Goal: Task Accomplishment & Management: Manage account settings

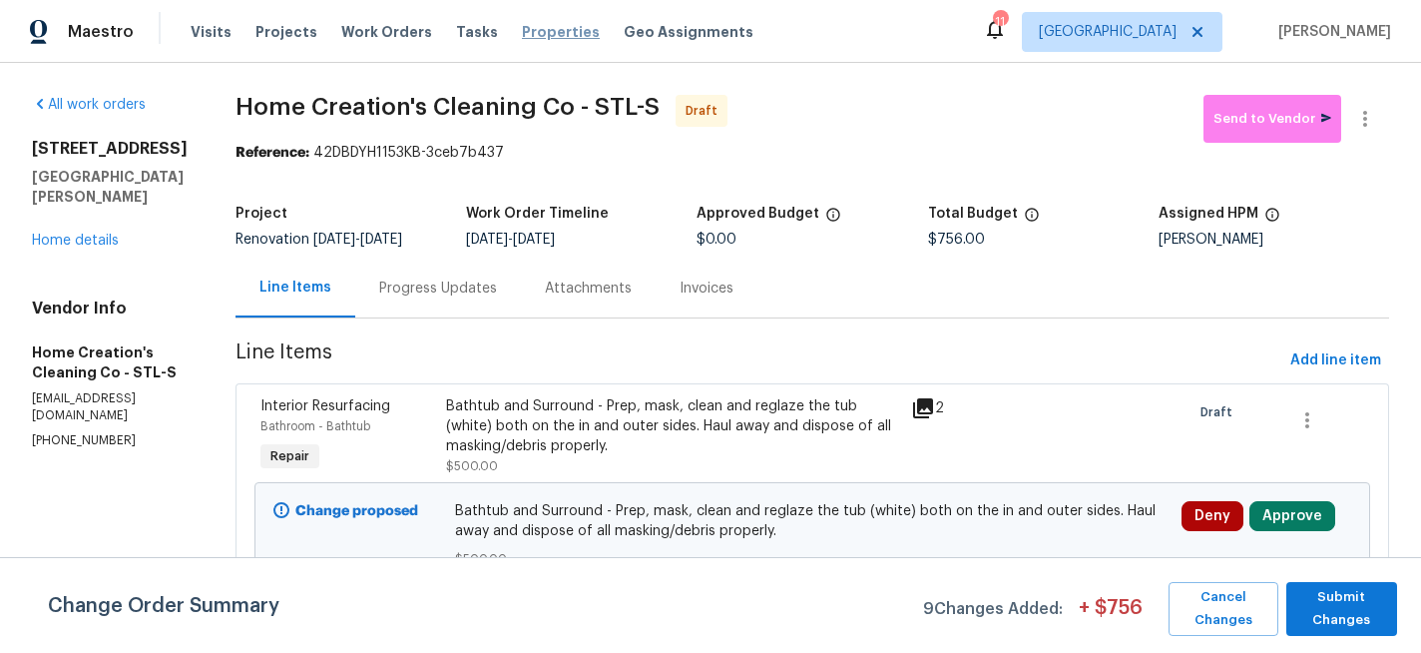
click at [538, 35] on span "Properties" at bounding box center [561, 32] width 78 height 20
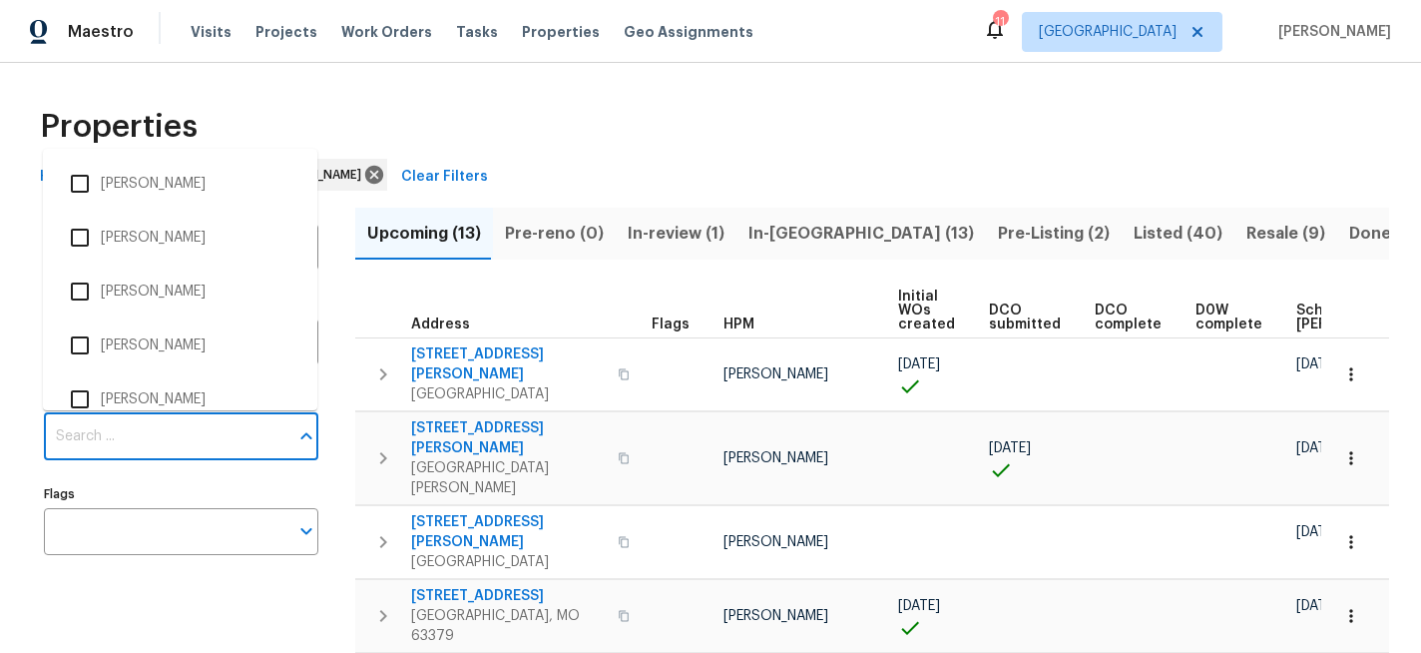
click at [170, 430] on input "Individuals" at bounding box center [166, 436] width 244 height 47
type input "brad"
click at [73, 182] on input "checkbox" at bounding box center [80, 184] width 42 height 42
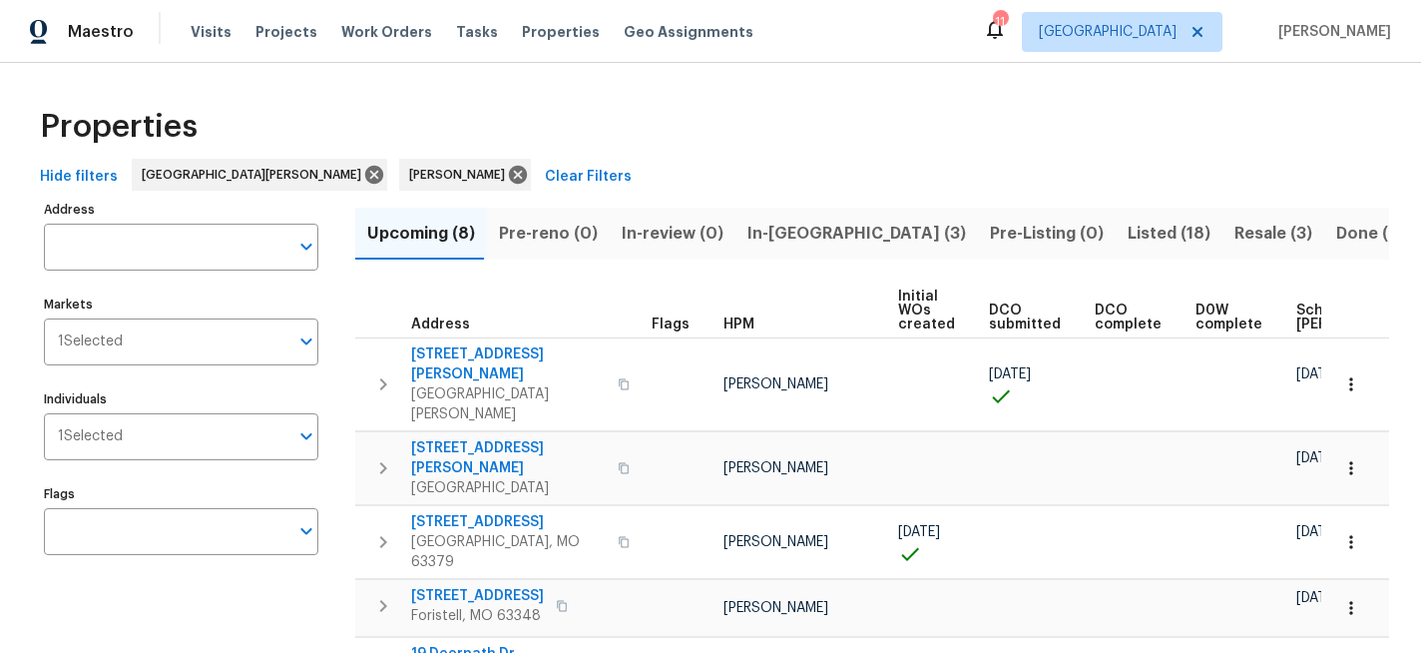
click at [771, 235] on span "In-reno (3)" at bounding box center [856, 234] width 219 height 28
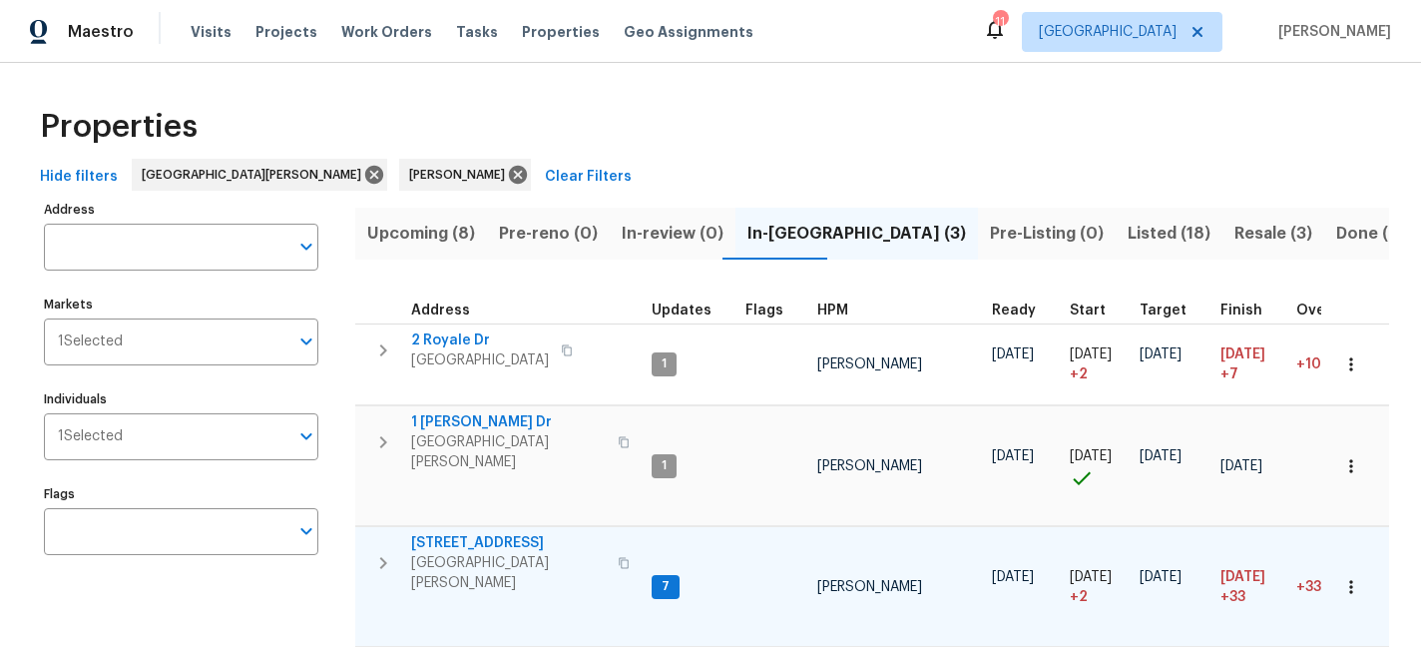
click at [454, 534] on span "1004 Cobbler Ln" at bounding box center [508, 543] width 195 height 20
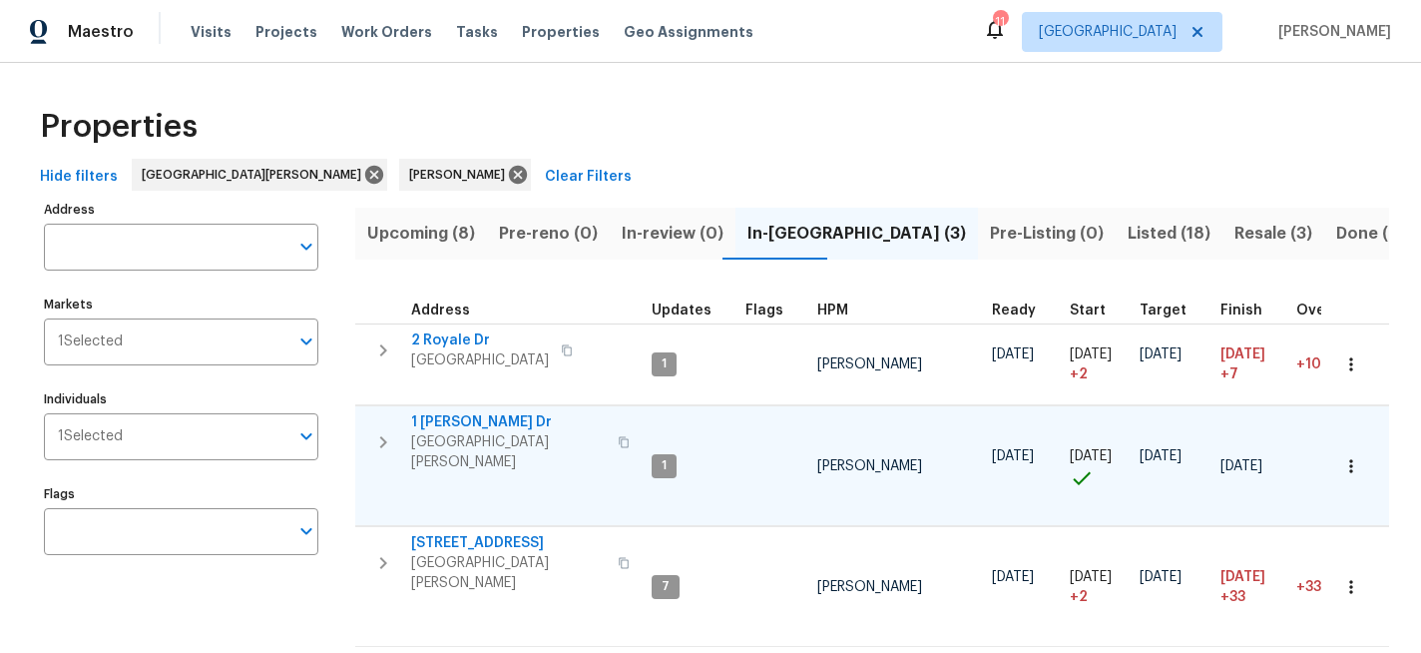
click at [442, 423] on span "1 Marianne Dr" at bounding box center [508, 422] width 195 height 20
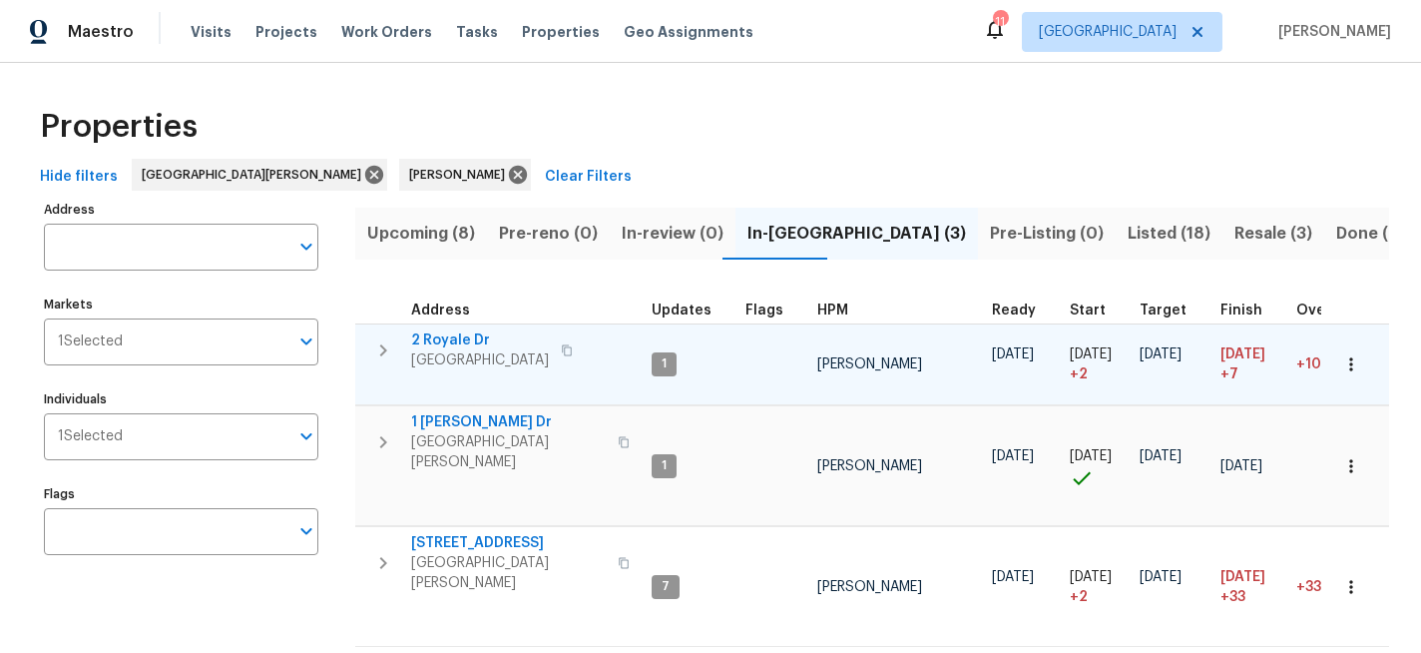
click at [431, 336] on span "2 Royale Dr" at bounding box center [480, 340] width 138 height 20
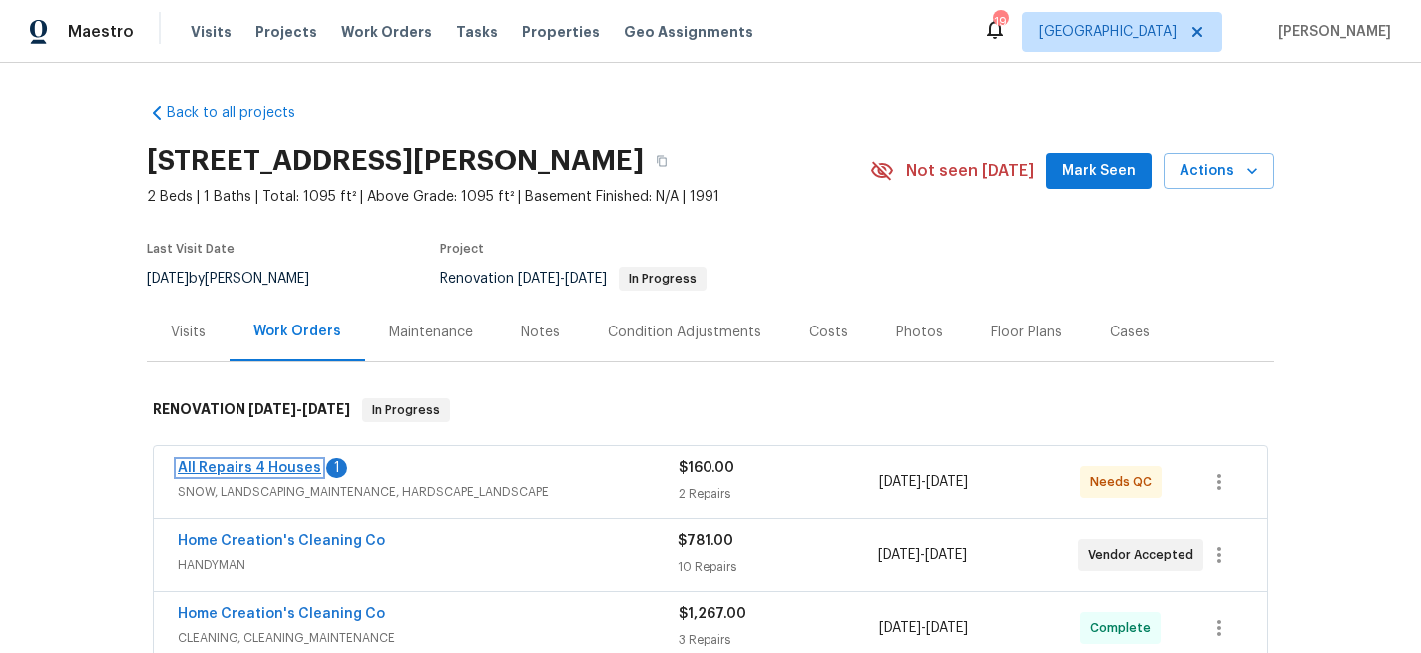
click at [265, 470] on link "All Repairs 4 Houses" at bounding box center [250, 468] width 144 height 14
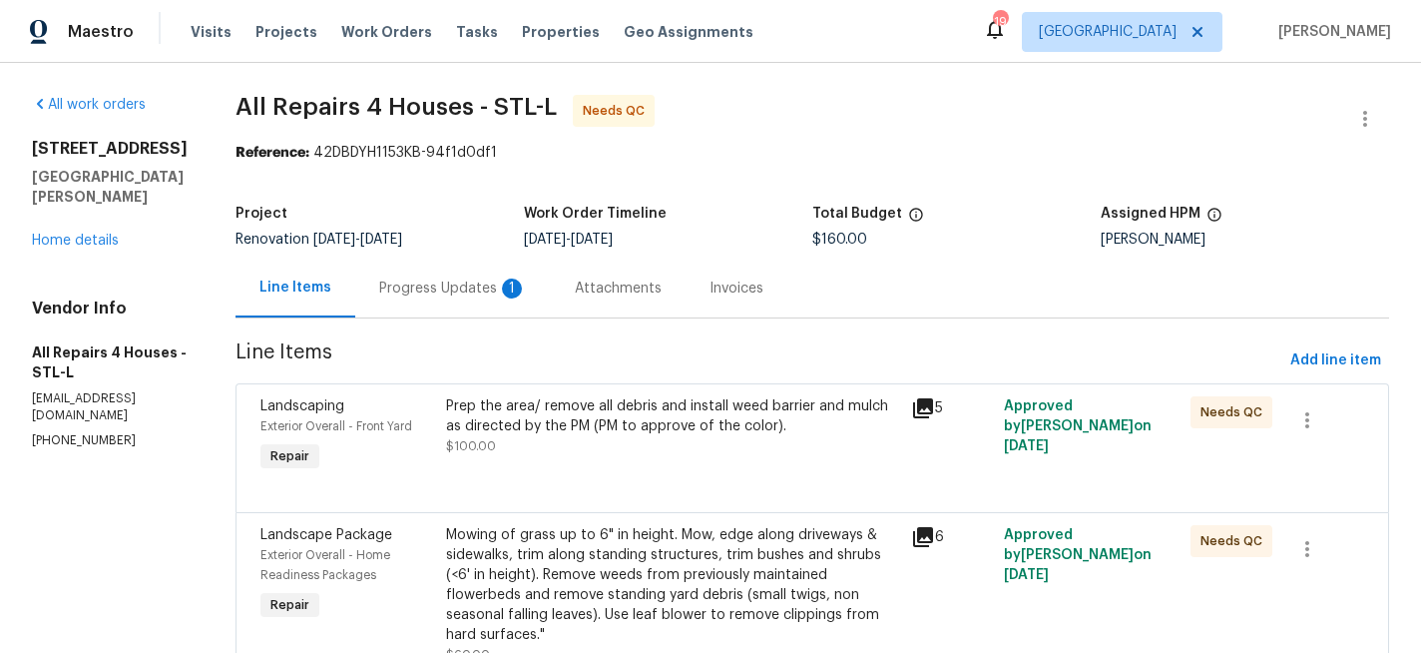
click at [473, 288] on div "Progress Updates 1" at bounding box center [453, 288] width 148 height 20
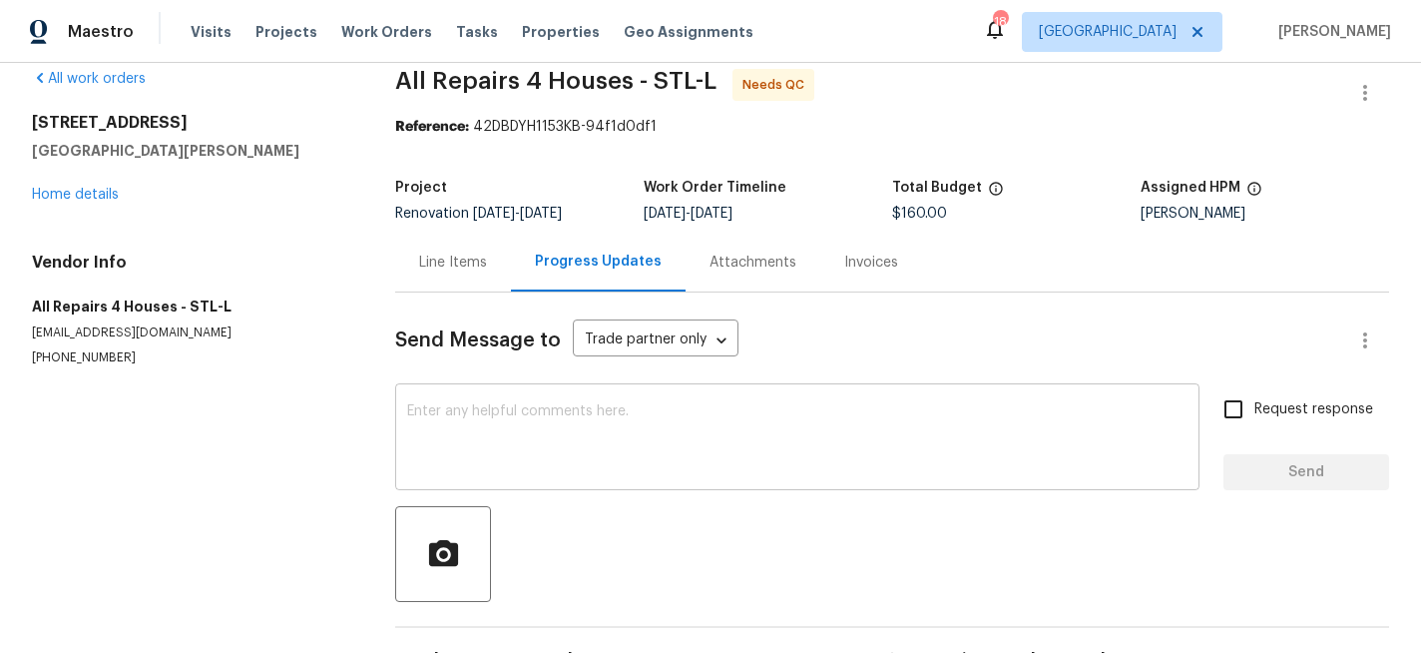
scroll to position [15, 0]
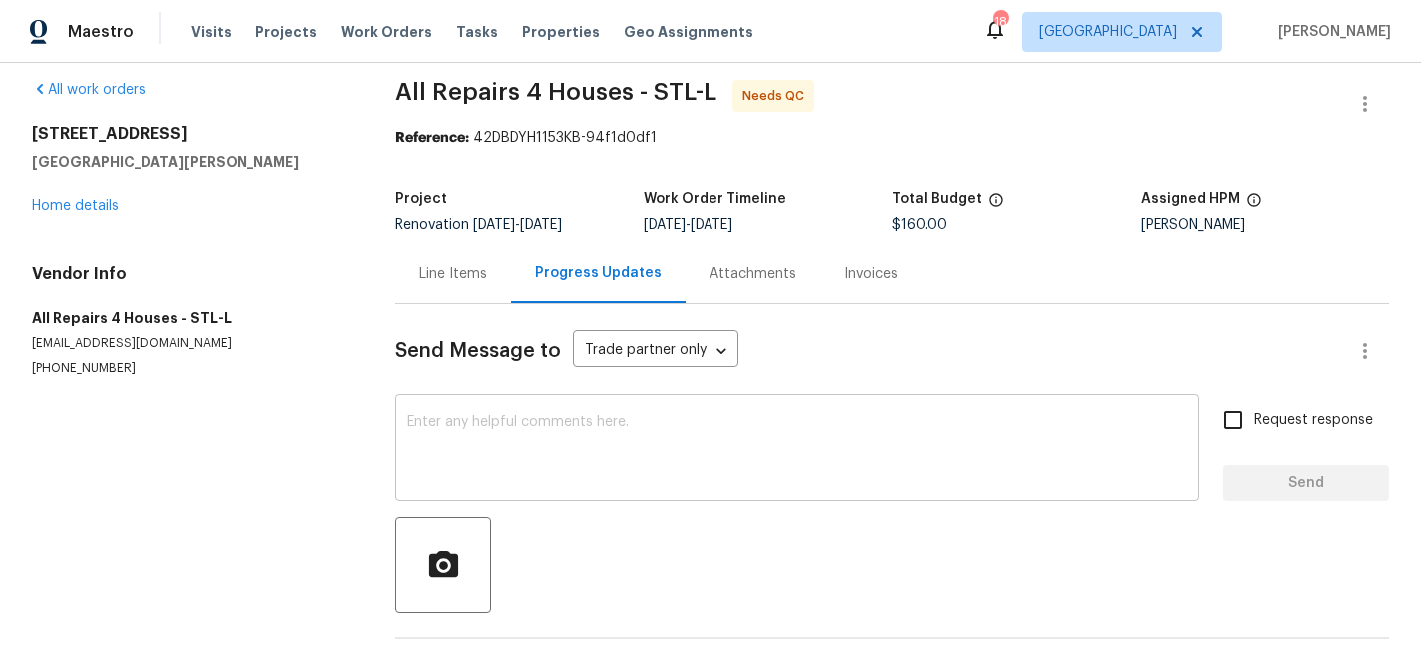
click at [534, 418] on textarea at bounding box center [797, 450] width 780 height 70
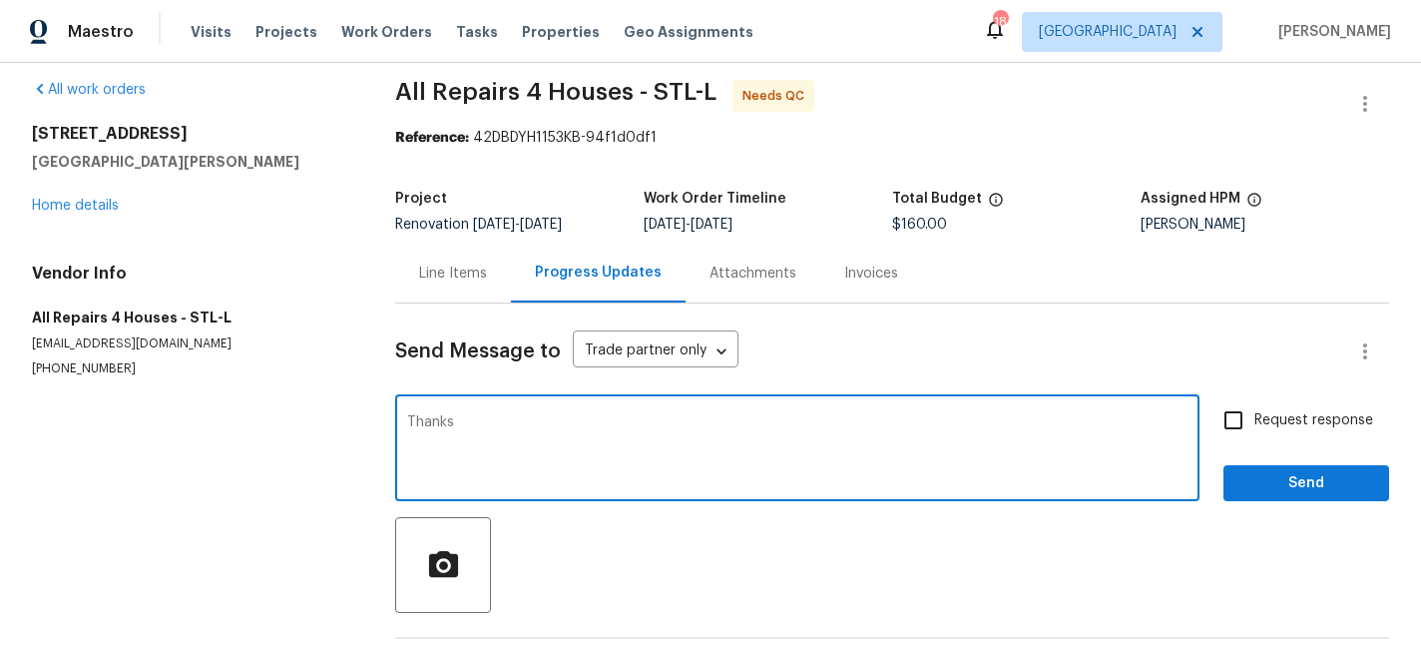
type textarea "Thanks"
click at [1325, 480] on span "Send" at bounding box center [1306, 483] width 134 height 25
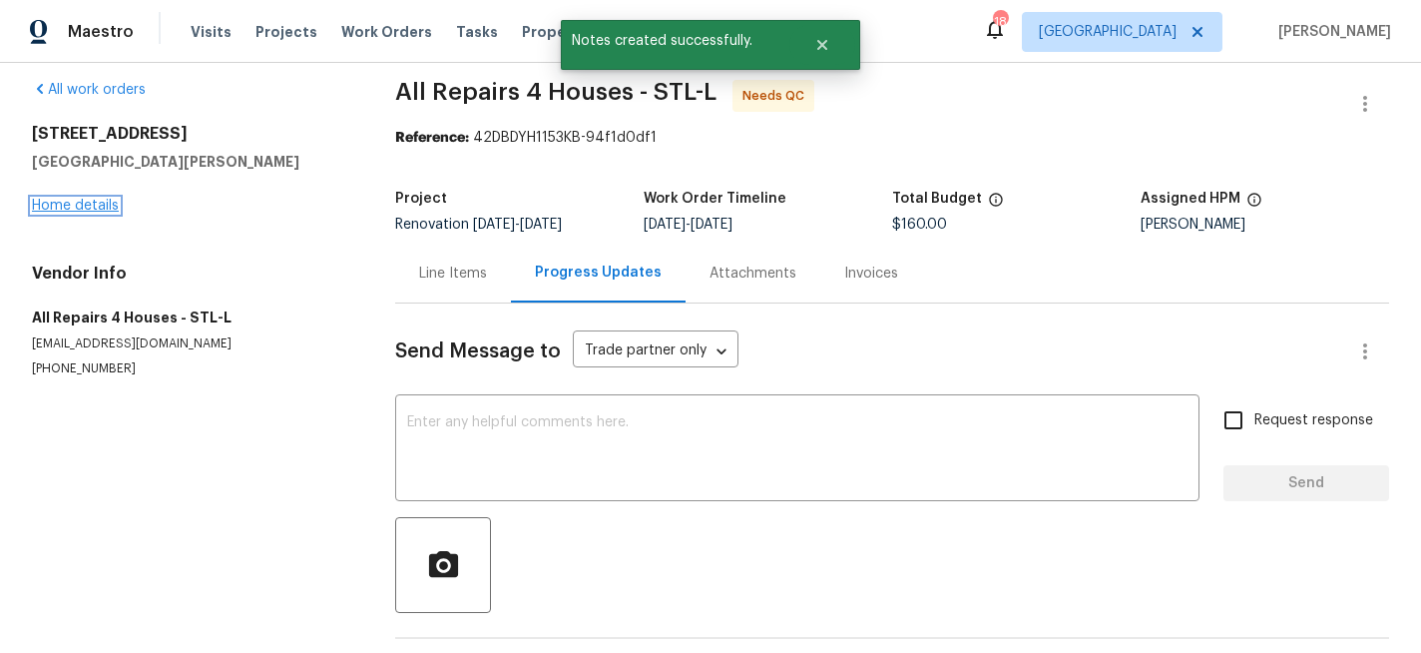
click at [88, 206] on link "Home details" at bounding box center [75, 206] width 87 height 14
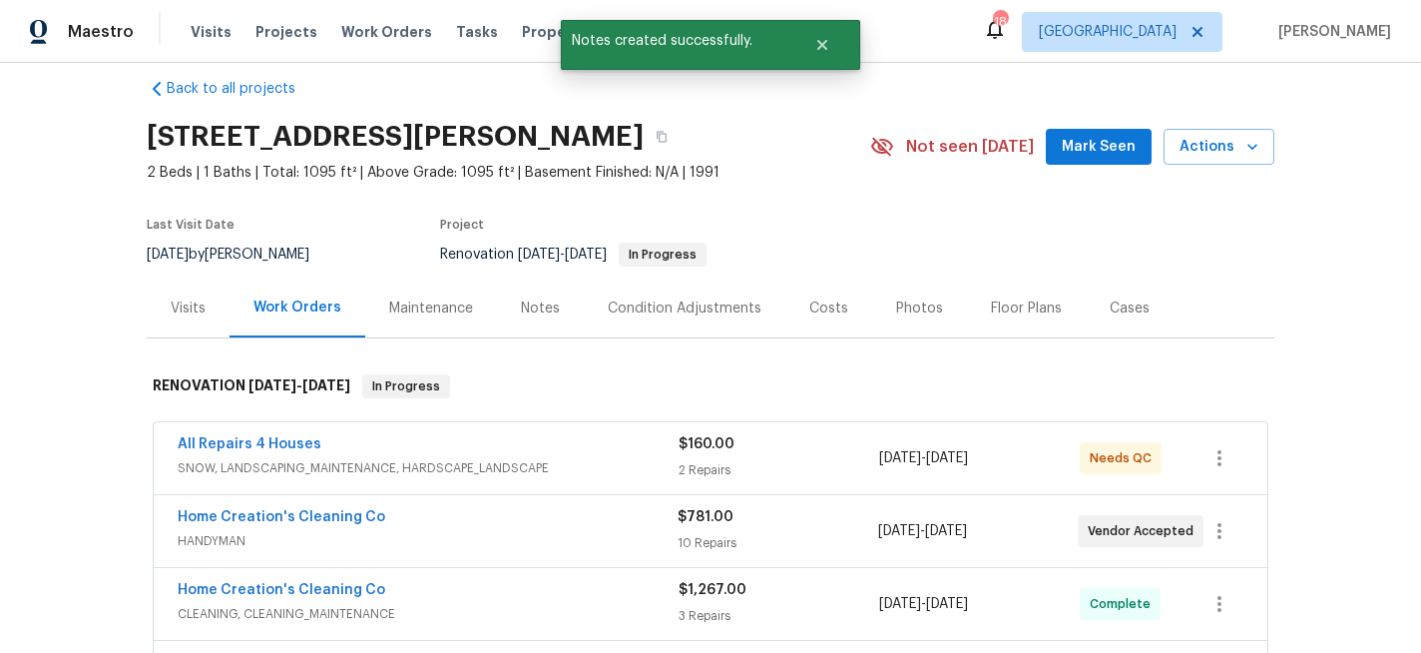
scroll to position [35, 0]
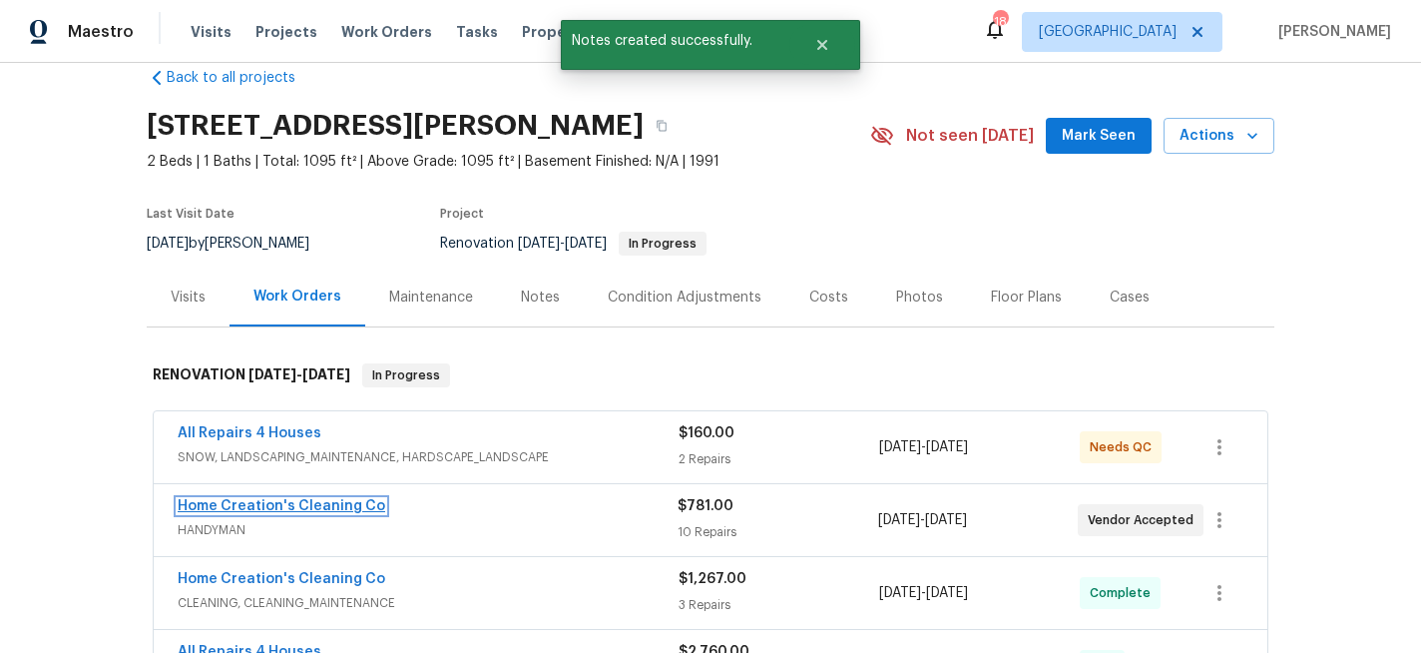
click at [261, 509] on link "Home Creation's Cleaning Co" at bounding box center [282, 506] width 208 height 14
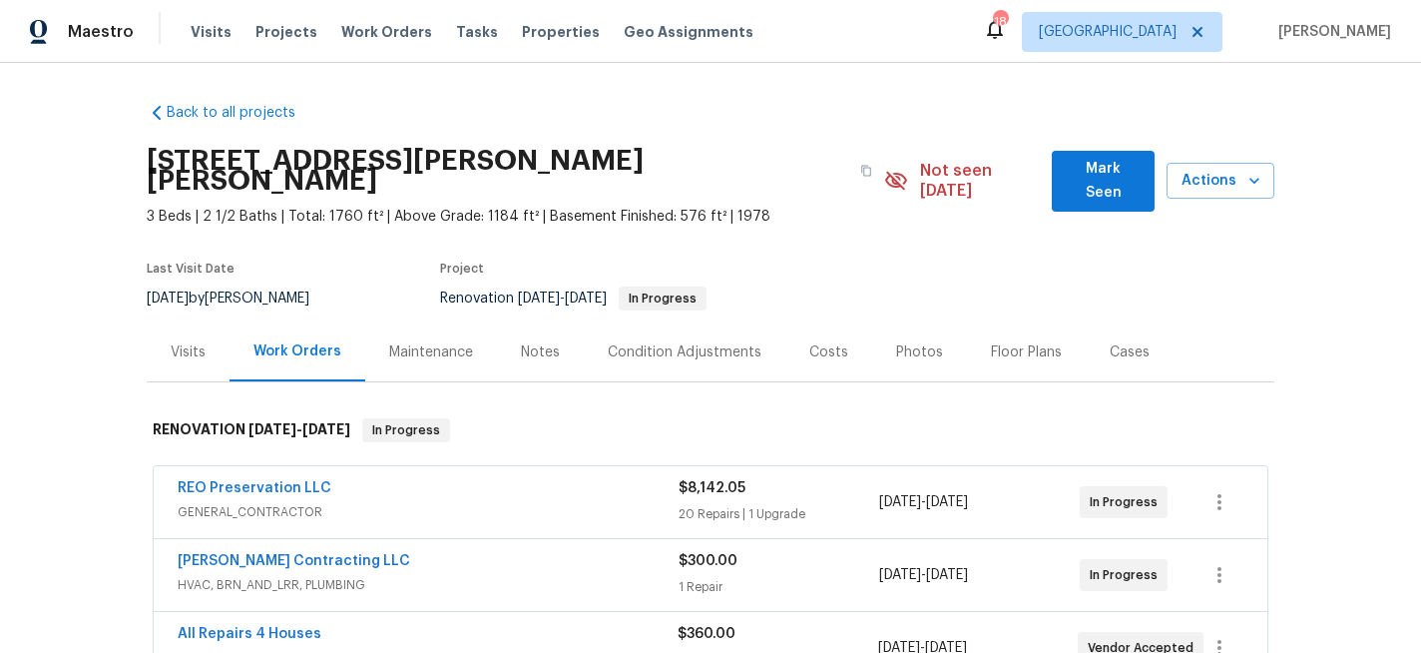
click at [549, 342] on div "Notes" at bounding box center [540, 352] width 39 height 20
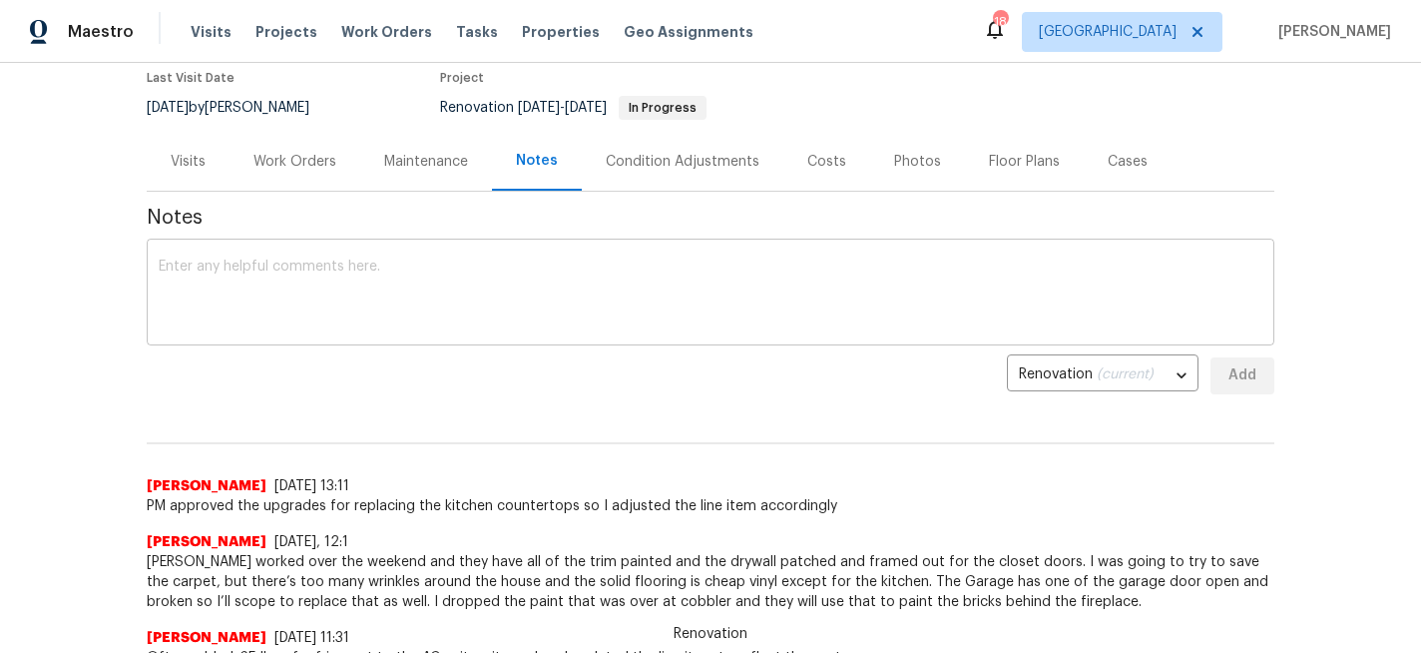
scroll to position [196, 0]
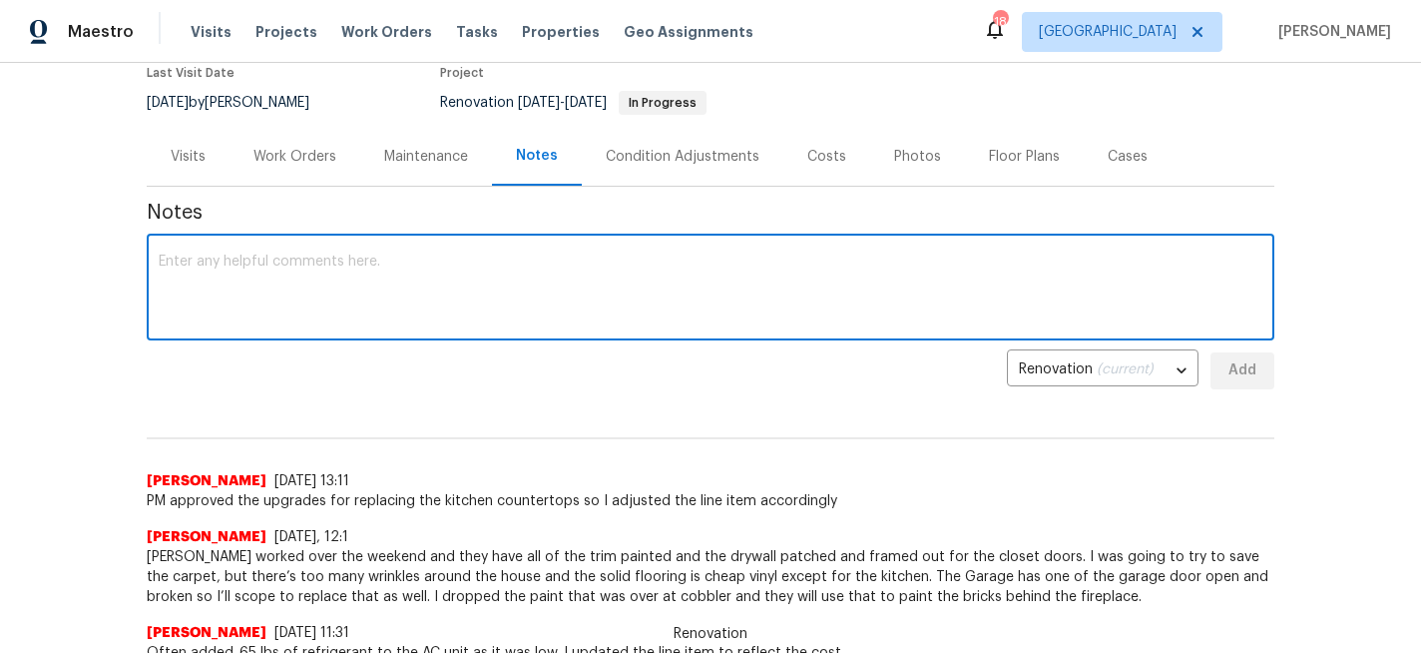
click at [295, 254] on textarea at bounding box center [711, 289] width 1104 height 70
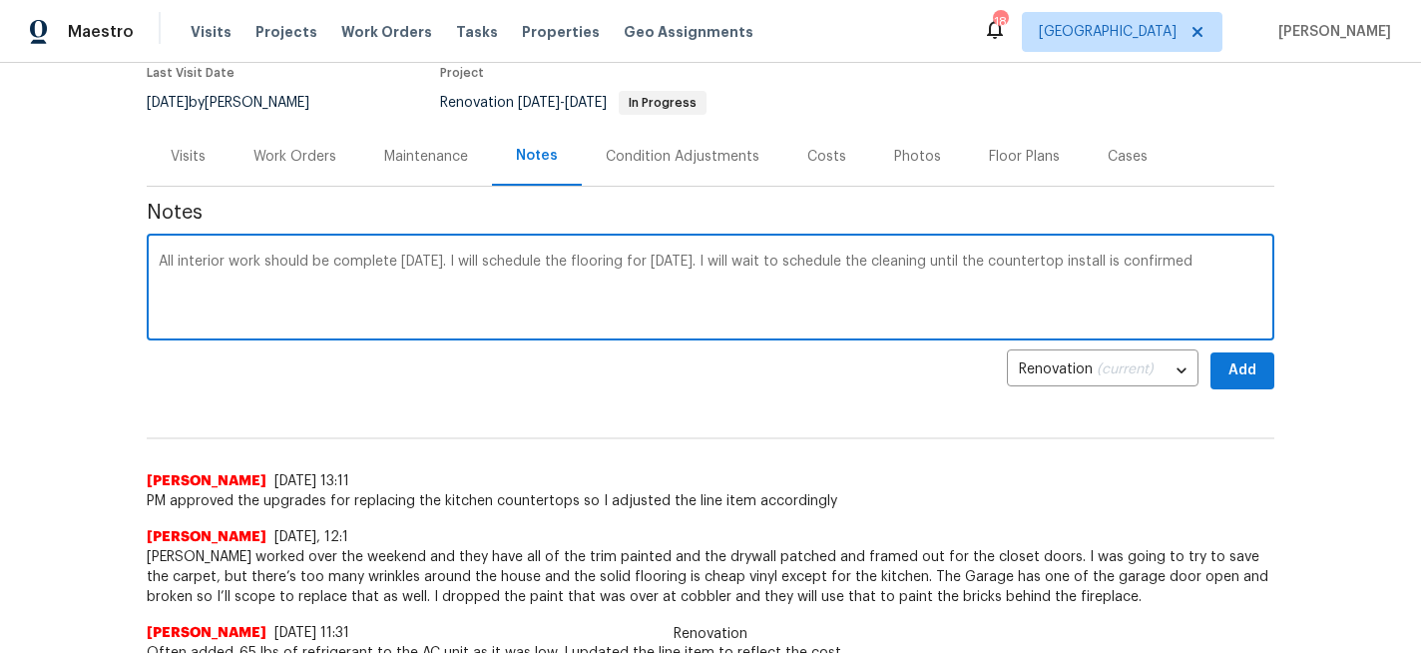
type textarea "All interior work should be complete on Friday. I will schedule the flooring fo…"
click at [1252, 358] on span "Add" at bounding box center [1242, 370] width 32 height 25
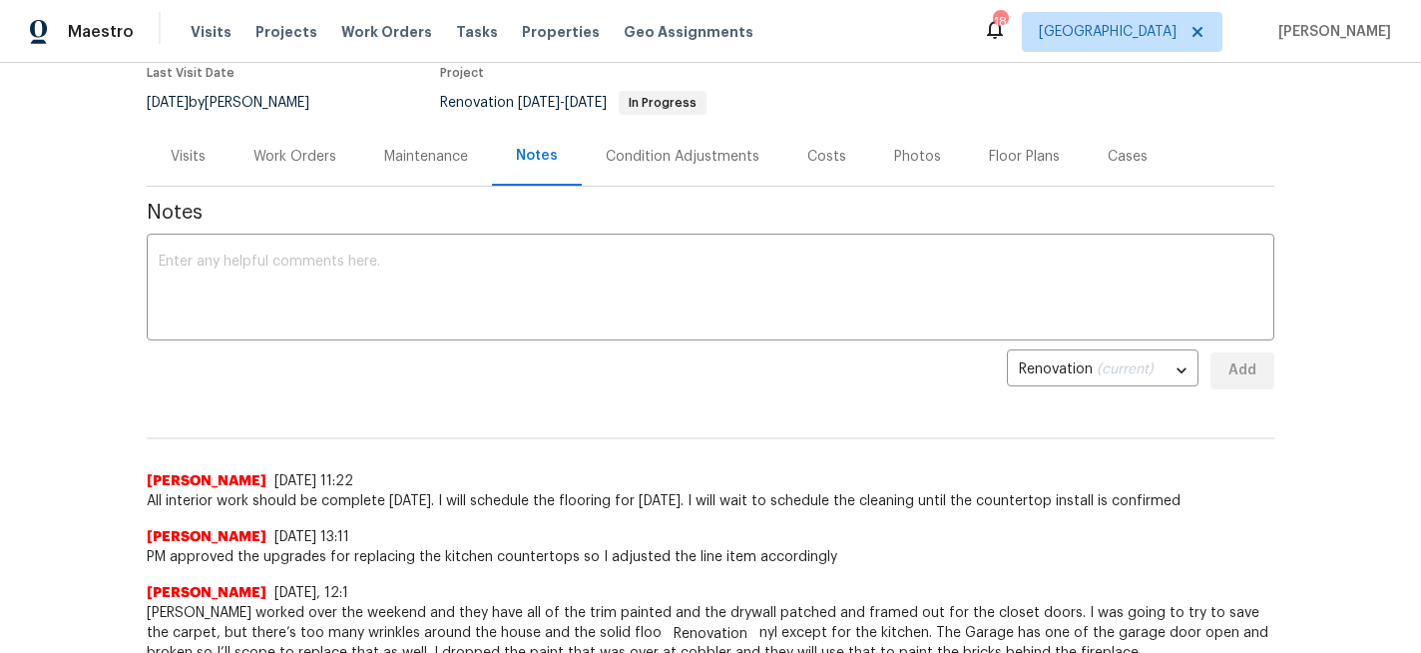
click at [302, 147] on div "Work Orders" at bounding box center [294, 157] width 83 height 20
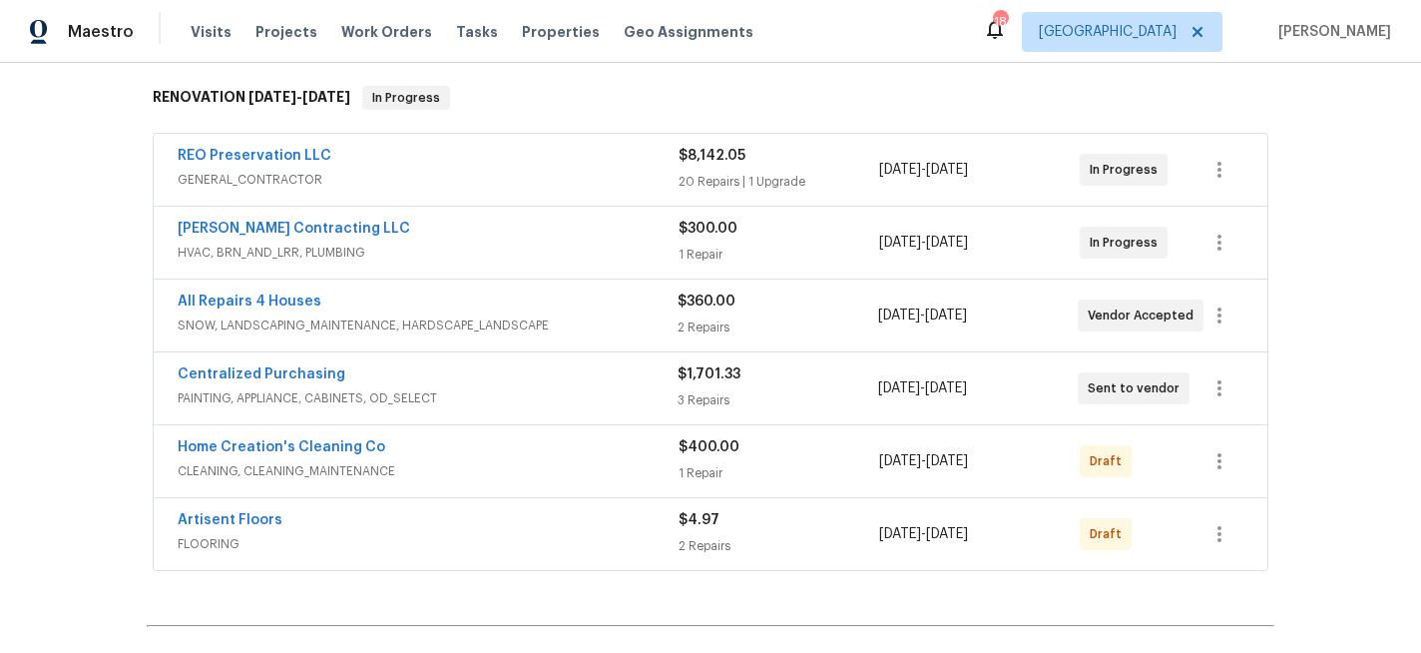
scroll to position [333, 0]
click at [1221, 521] on icon "button" at bounding box center [1219, 533] width 24 height 24
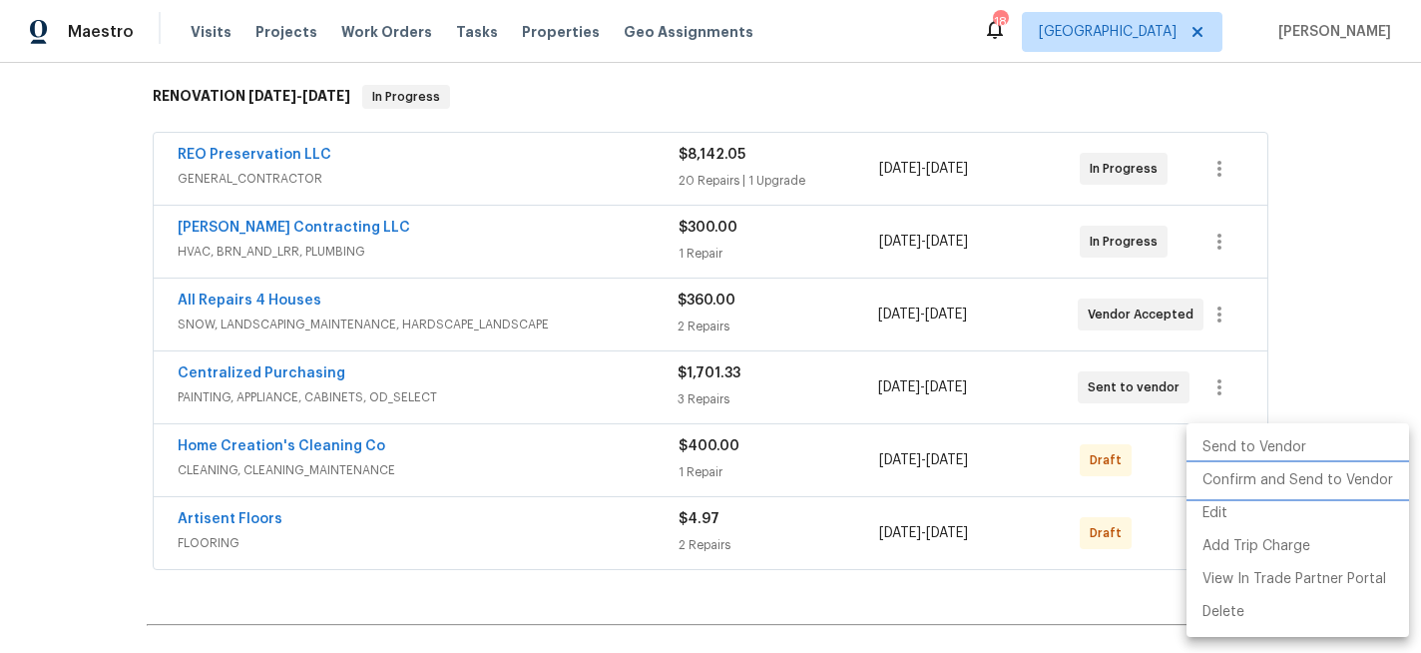
click at [1281, 465] on li "Confirm and Send to Vendor" at bounding box center [1297, 480] width 222 height 33
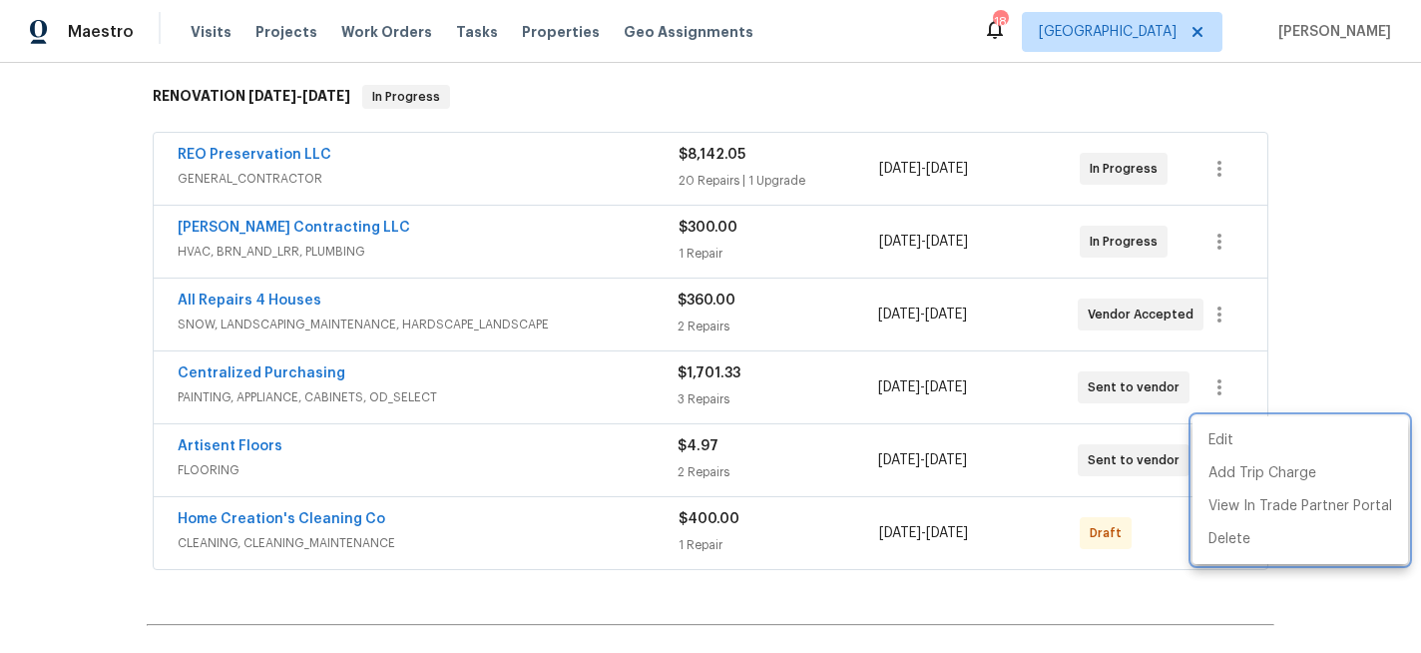
click at [1108, 516] on div at bounding box center [710, 326] width 1421 height 653
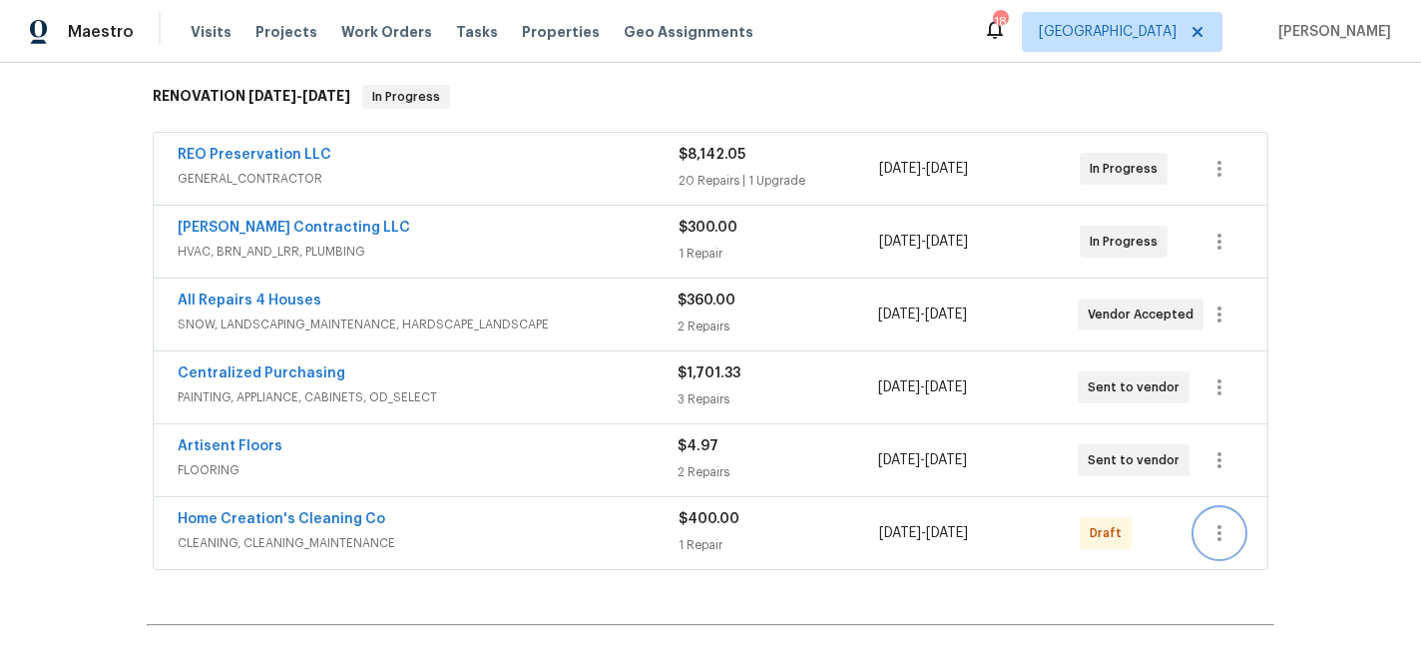
click at [1230, 521] on icon "button" at bounding box center [1219, 533] width 24 height 24
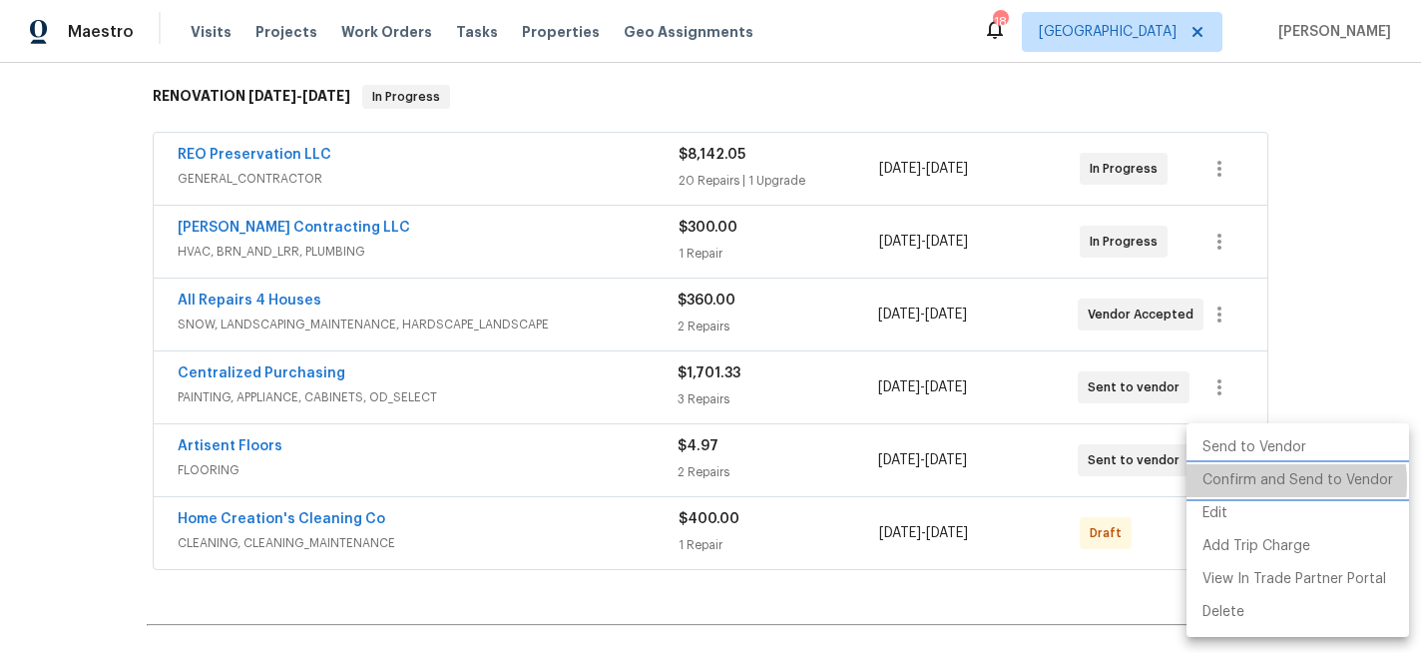
click at [1272, 482] on li "Confirm and Send to Vendor" at bounding box center [1297, 480] width 222 height 33
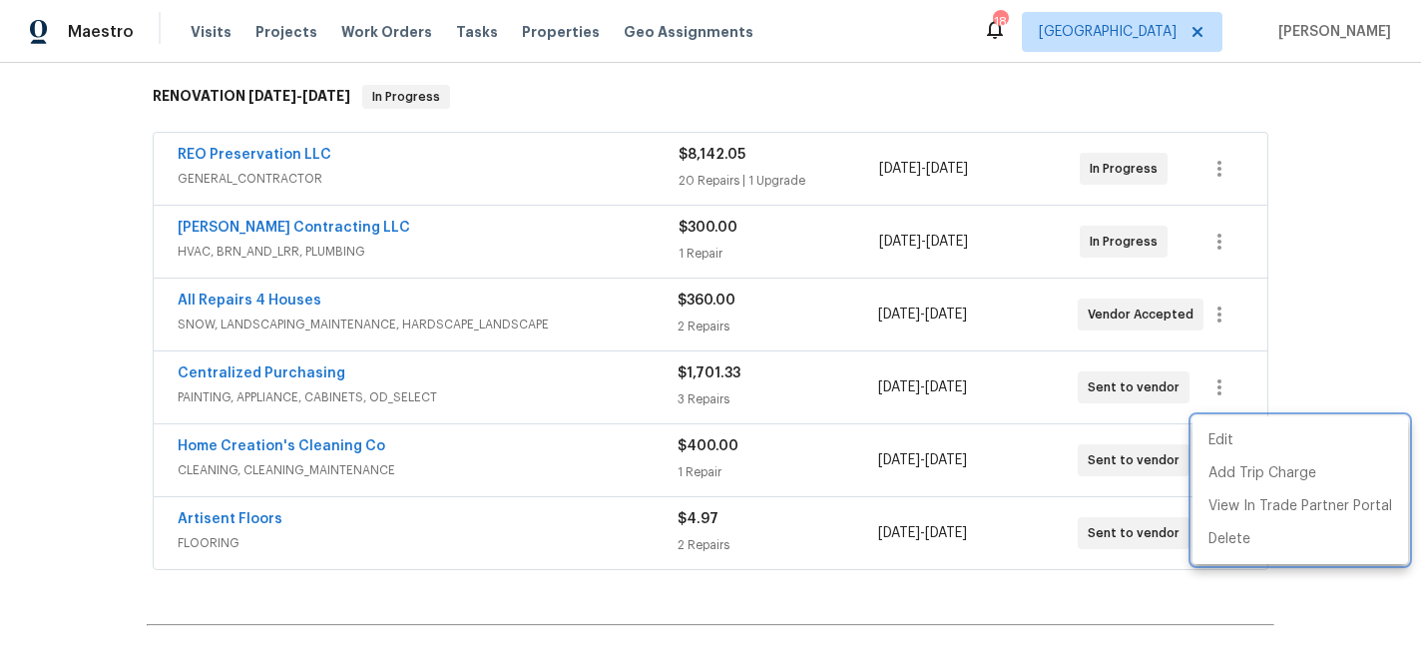
click at [202, 497] on div at bounding box center [710, 326] width 1421 height 653
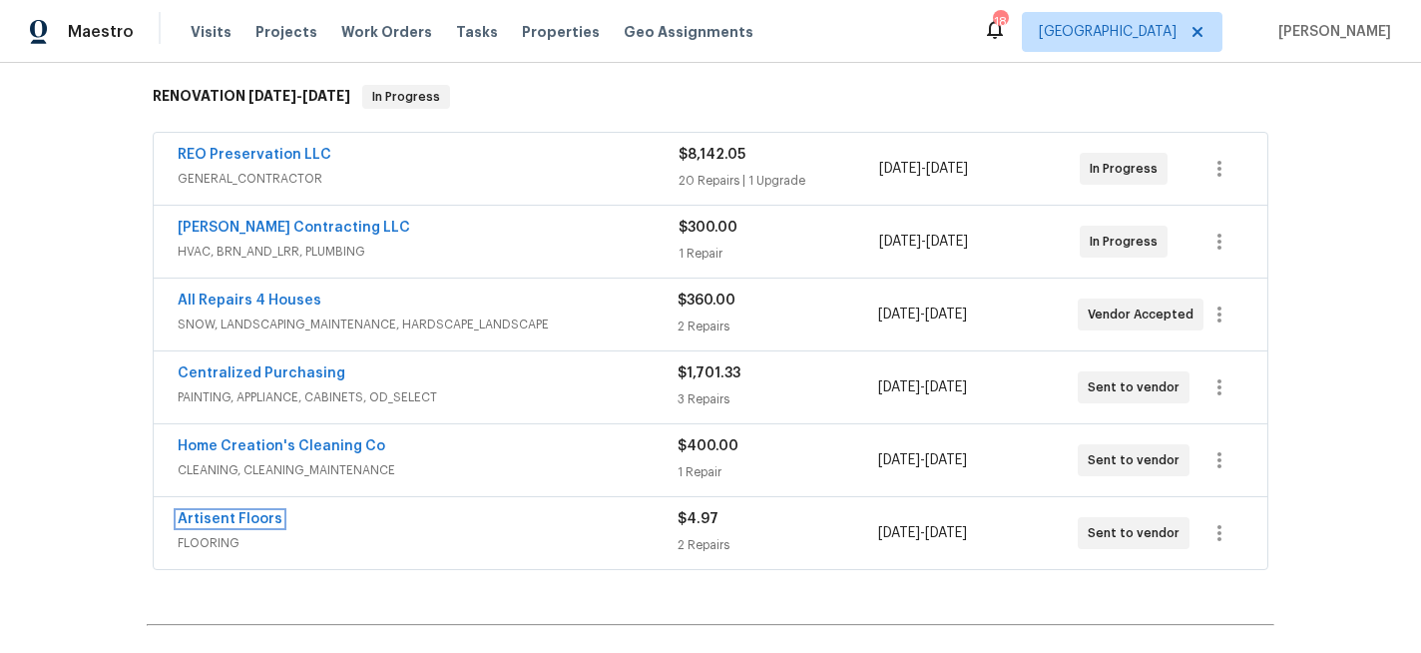
click at [202, 512] on link "Artisent Floors" at bounding box center [230, 519] width 105 height 14
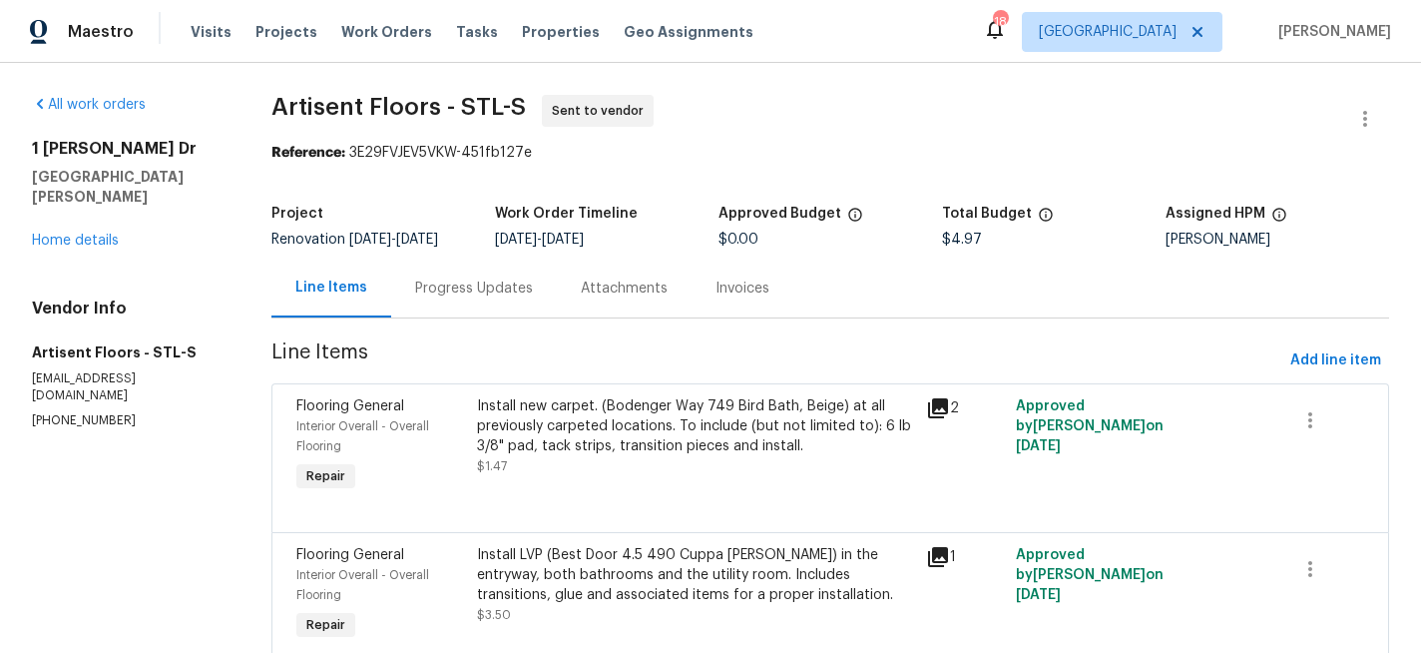
click at [476, 287] on div "Progress Updates" at bounding box center [474, 288] width 118 height 20
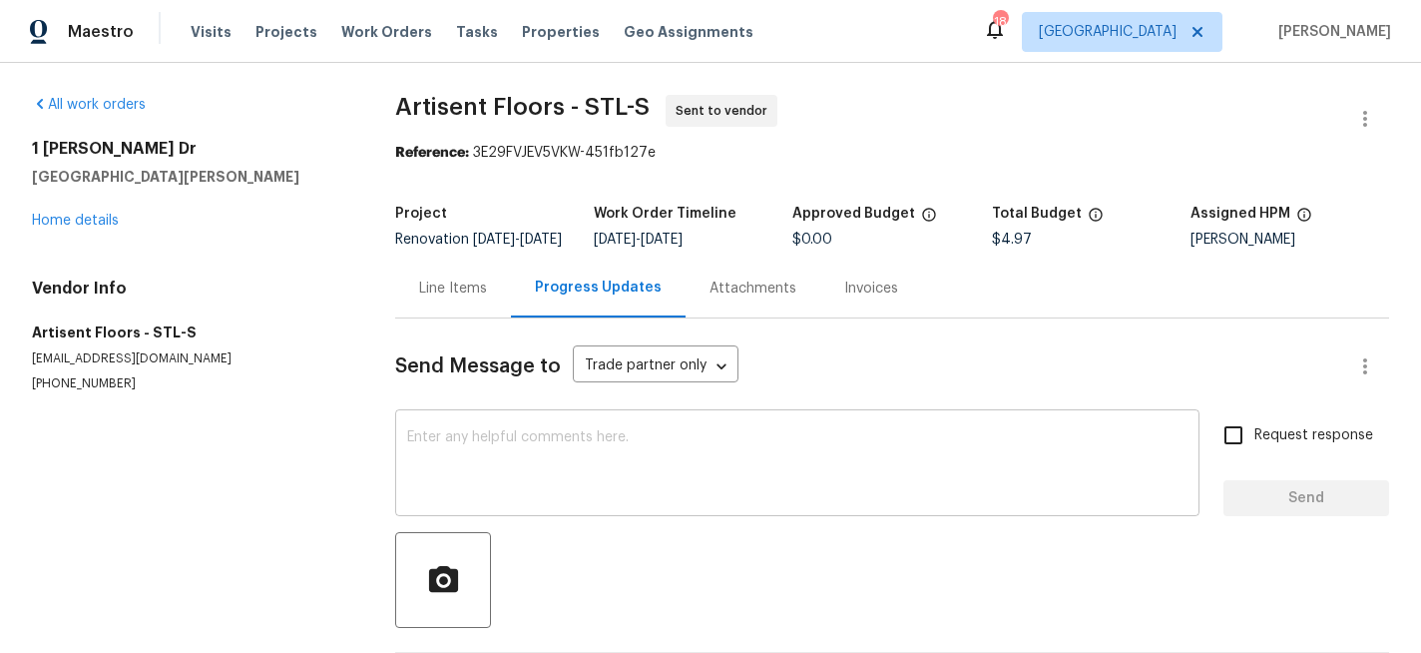
click at [516, 434] on div "x ​" at bounding box center [797, 465] width 804 height 102
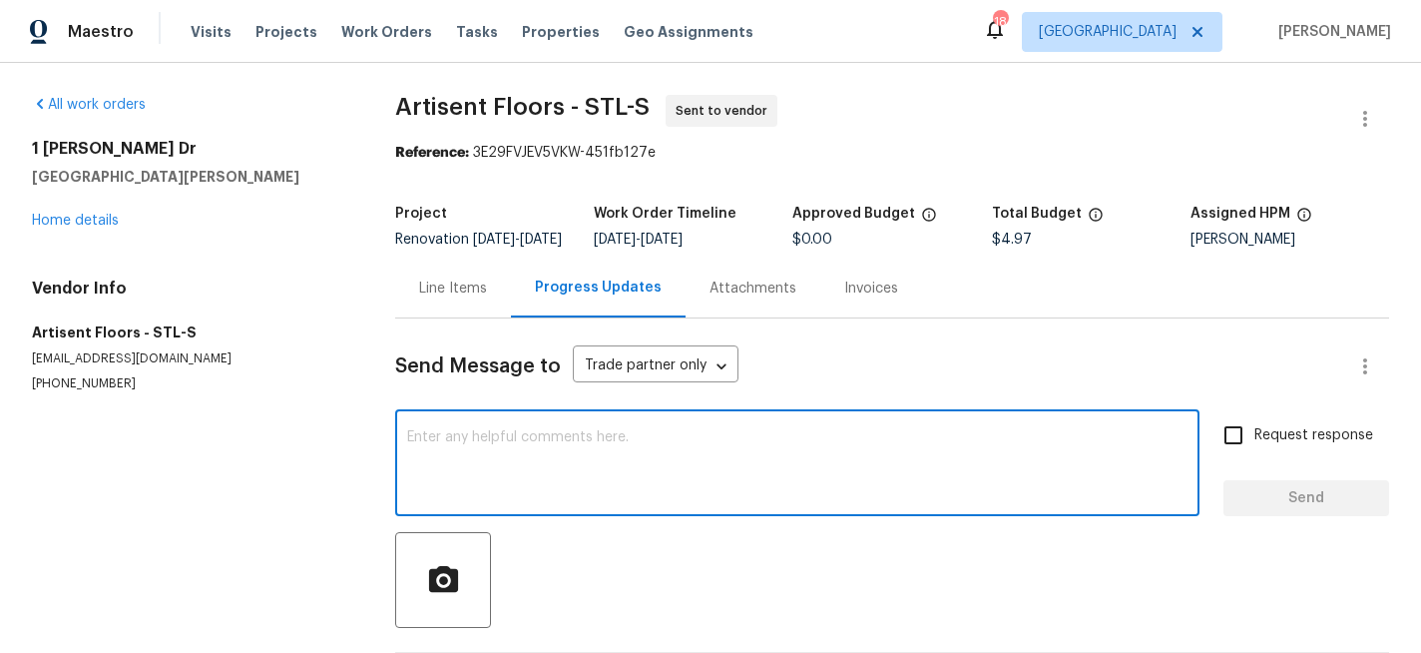
click at [507, 450] on textarea at bounding box center [797, 465] width 780 height 70
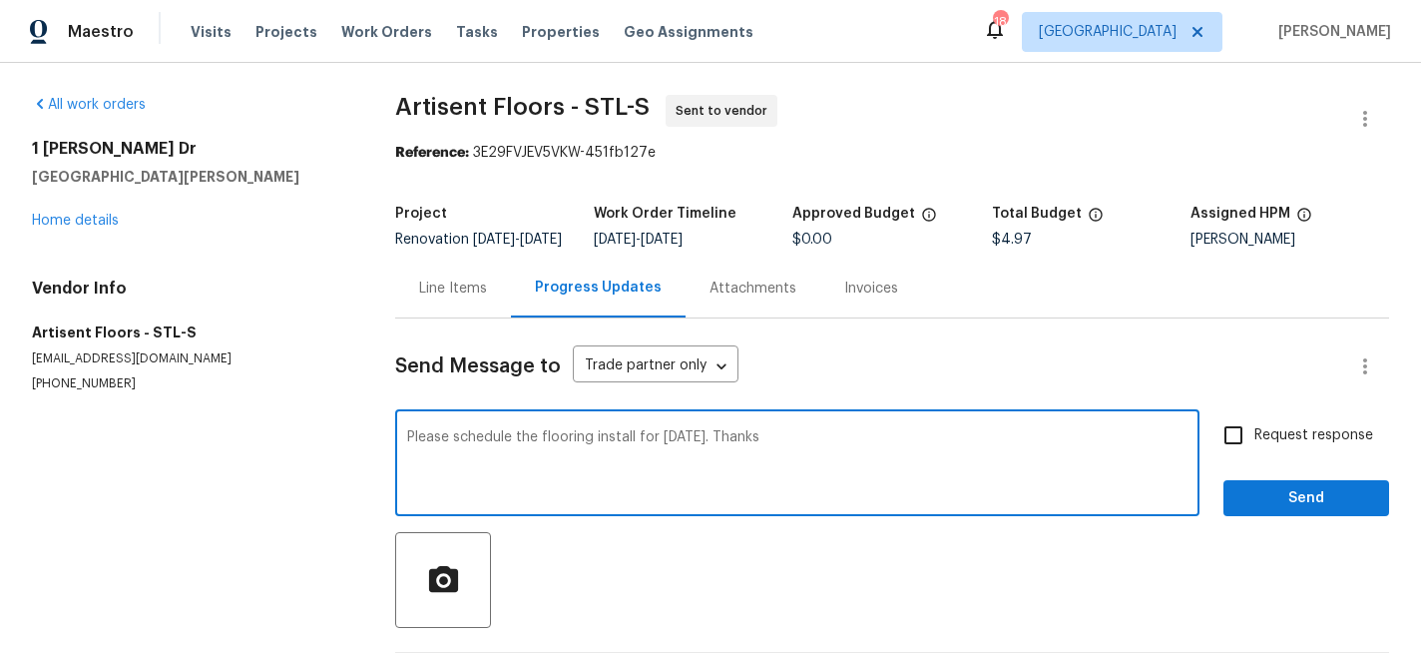
type textarea "Please schedule the flooring install for Tuesday 9/2. Thanks"
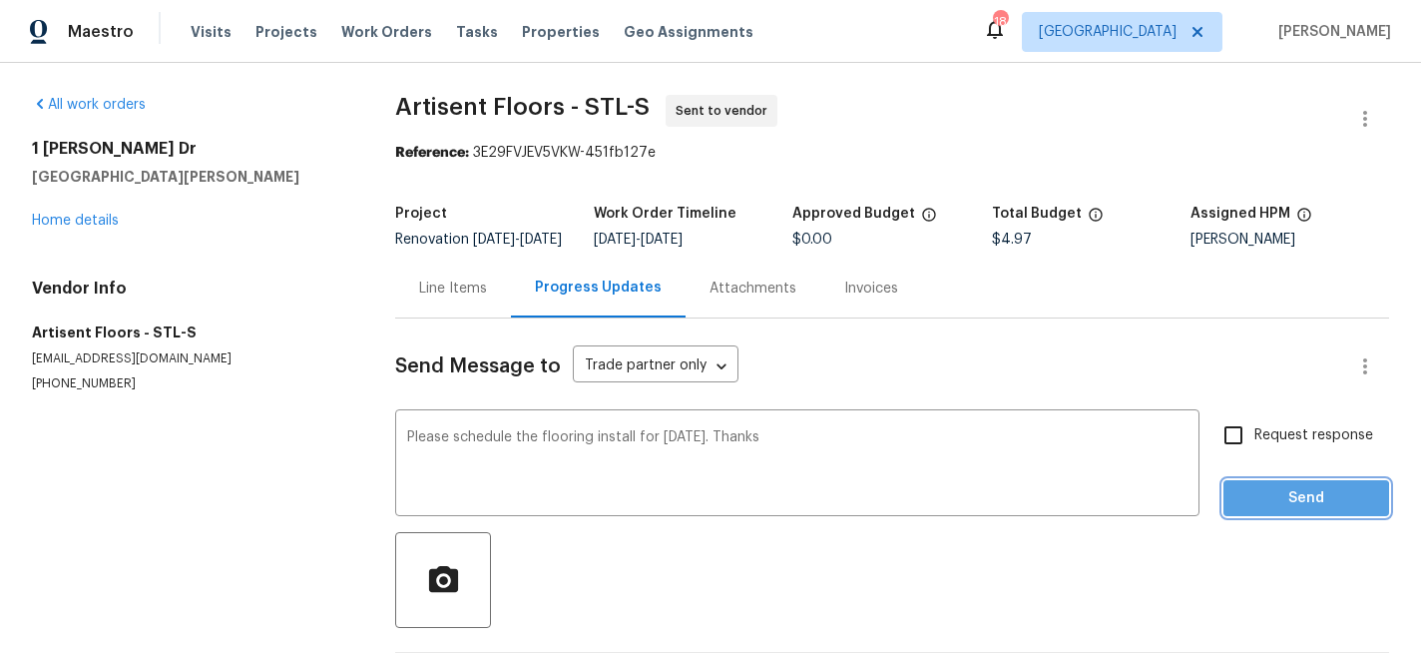
click at [1277, 511] on span "Send" at bounding box center [1306, 498] width 134 height 25
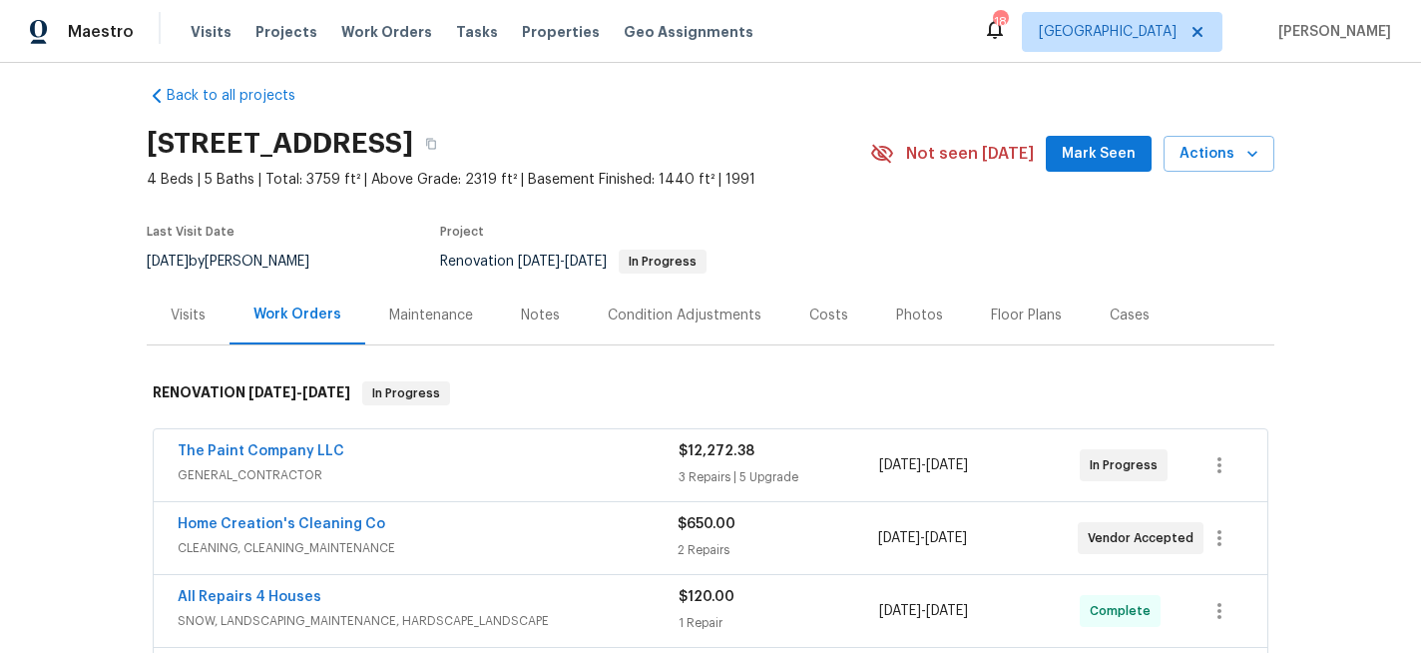
scroll to position [20, 0]
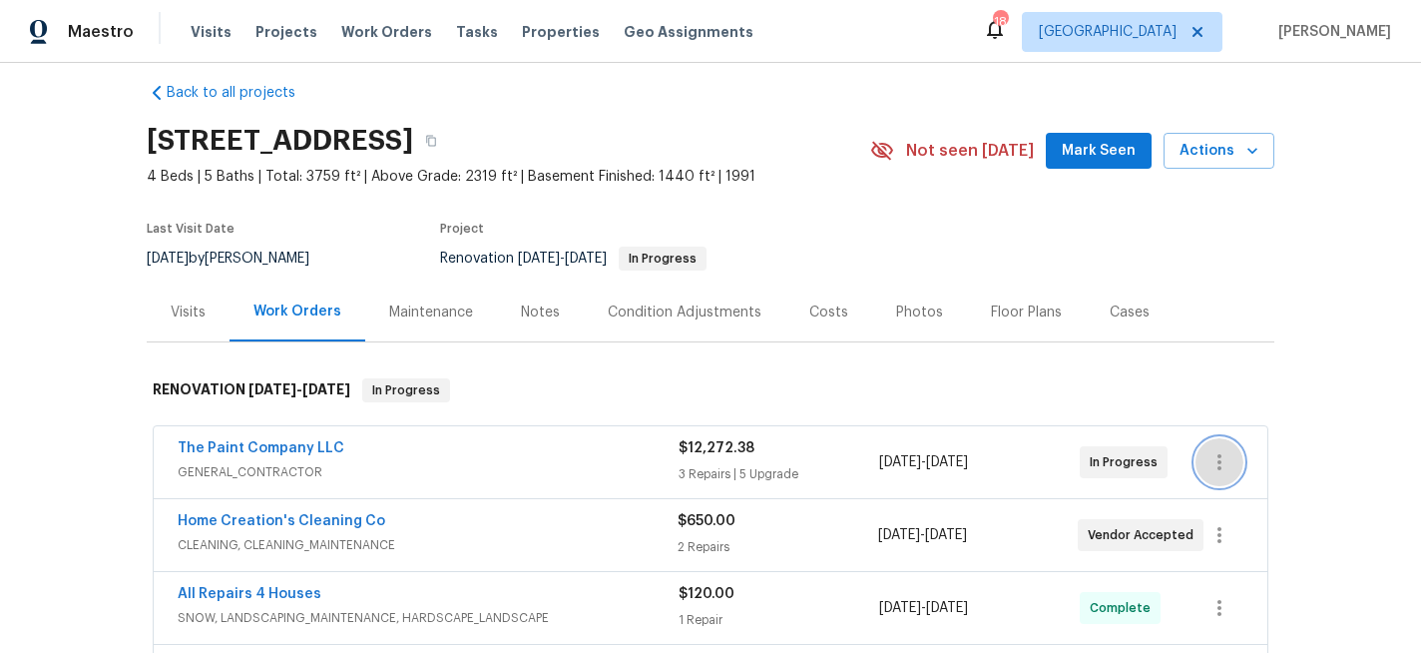
click at [1222, 463] on icon "button" at bounding box center [1219, 462] width 24 height 24
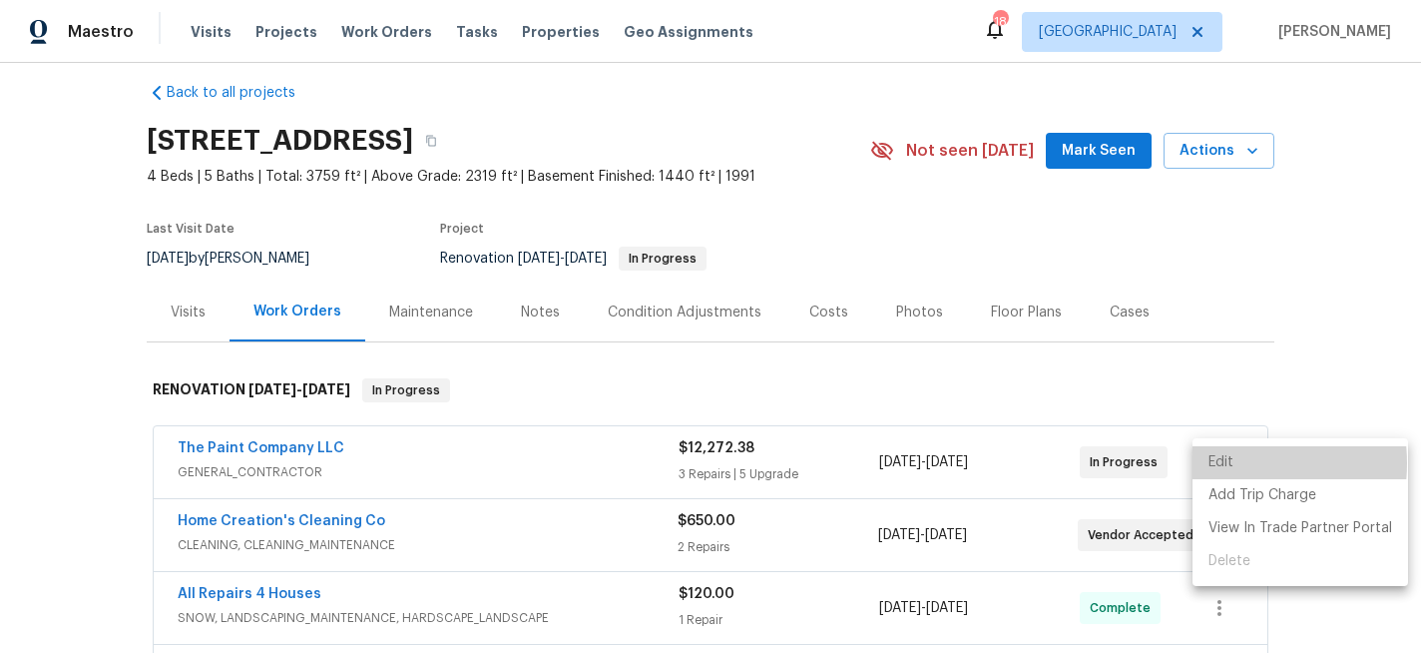
click at [1222, 463] on li "Edit" at bounding box center [1300, 462] width 216 height 33
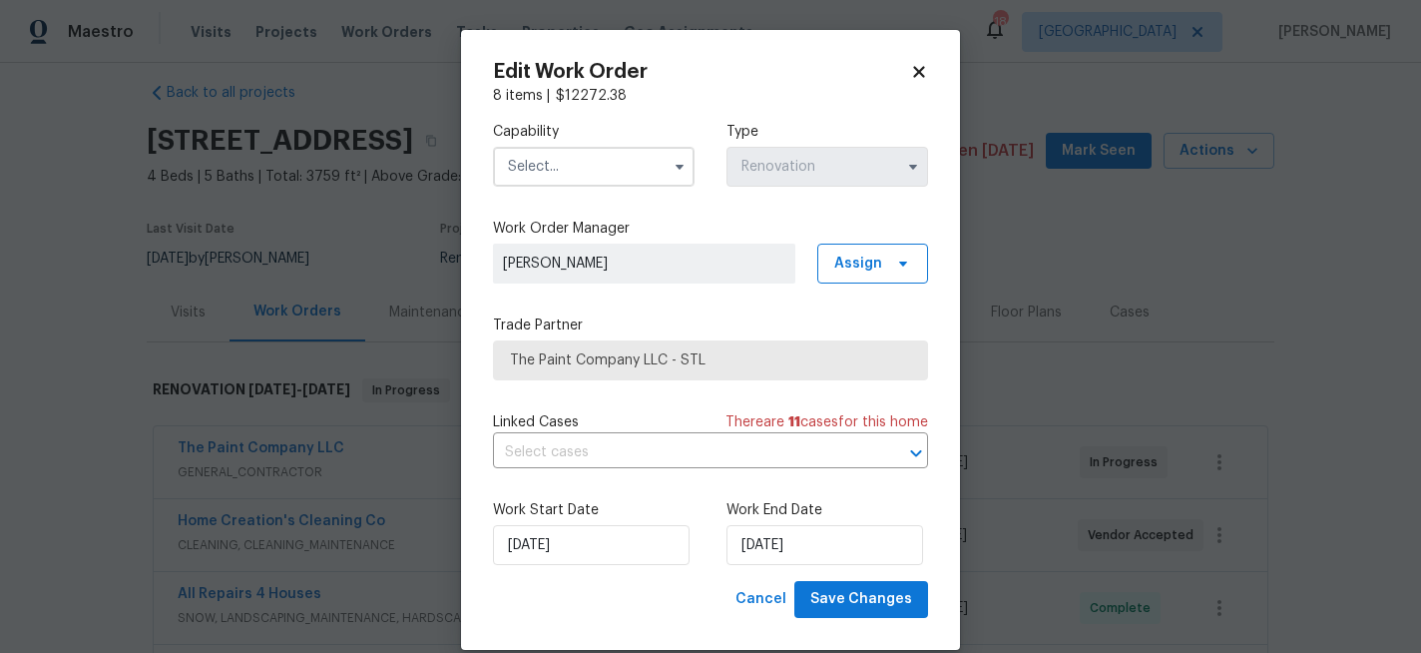
click at [567, 163] on input "text" at bounding box center [594, 167] width 202 height 40
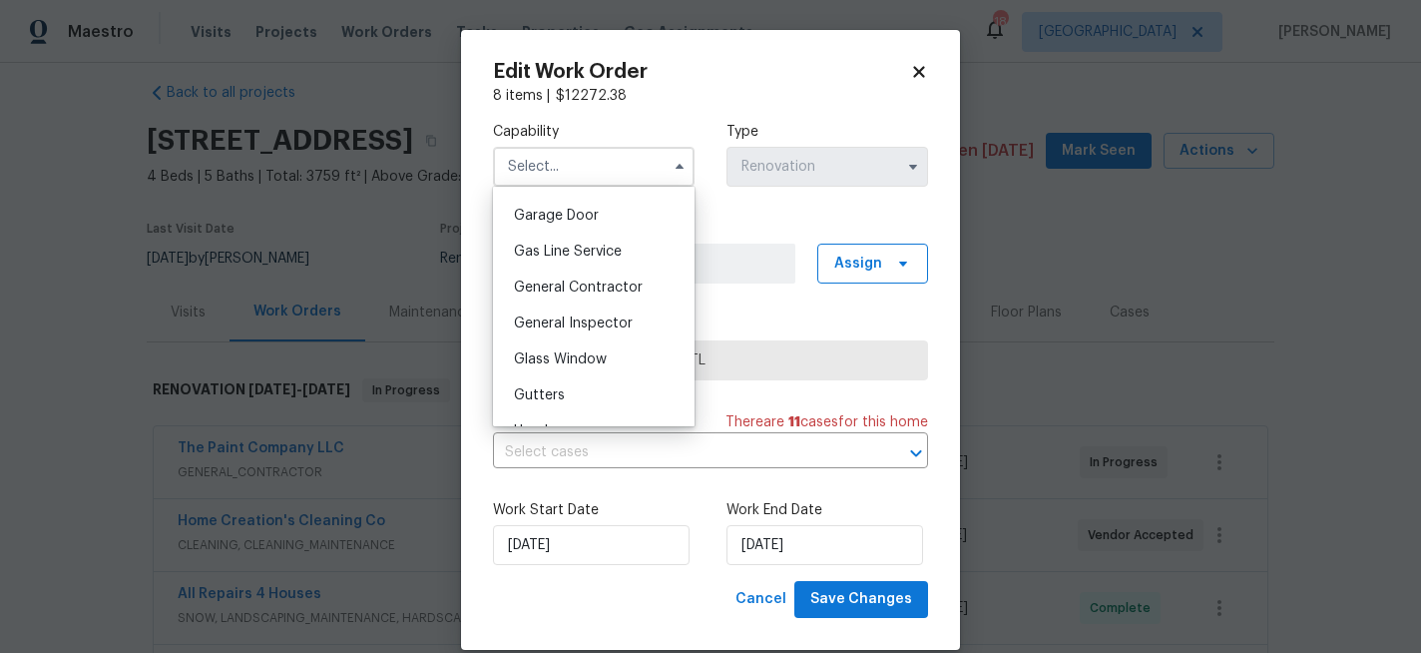
scroll to position [882, 0]
click at [589, 272] on div "General Contractor" at bounding box center [594, 281] width 192 height 36
type input "General Contractor"
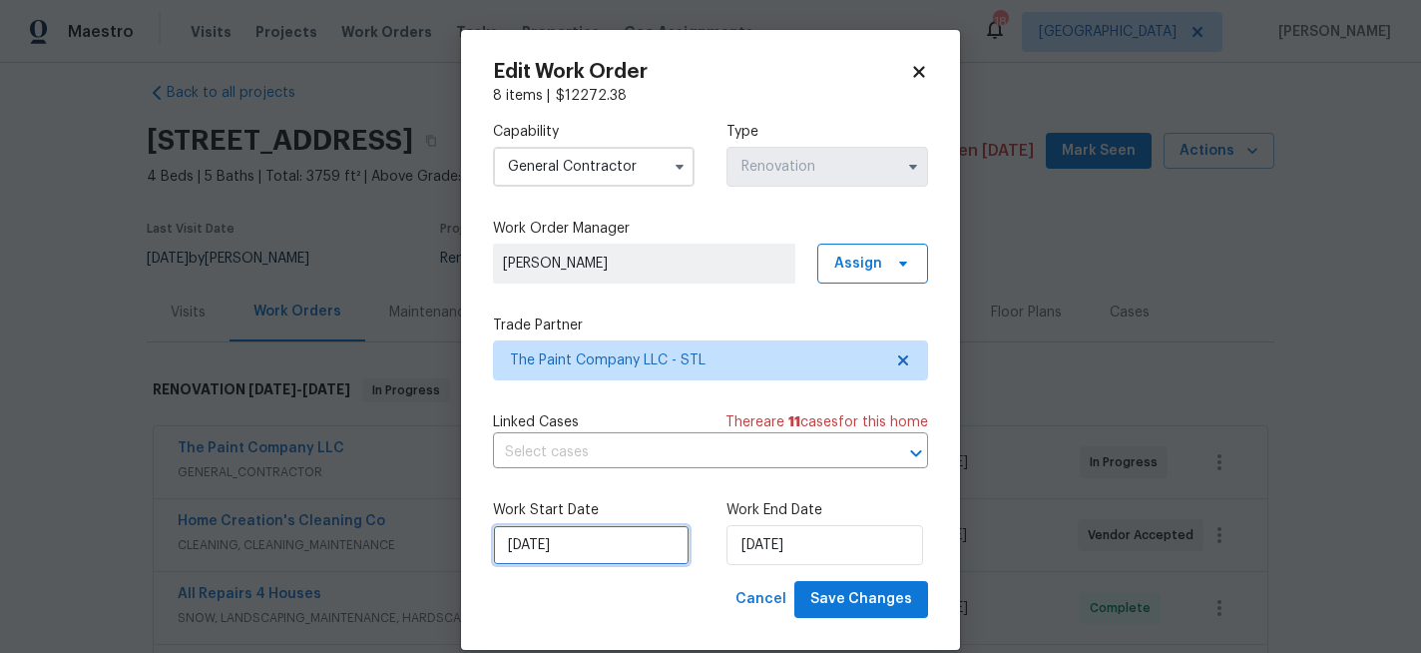
click at [588, 535] on input "[DATE]" at bounding box center [591, 545] width 197 height 40
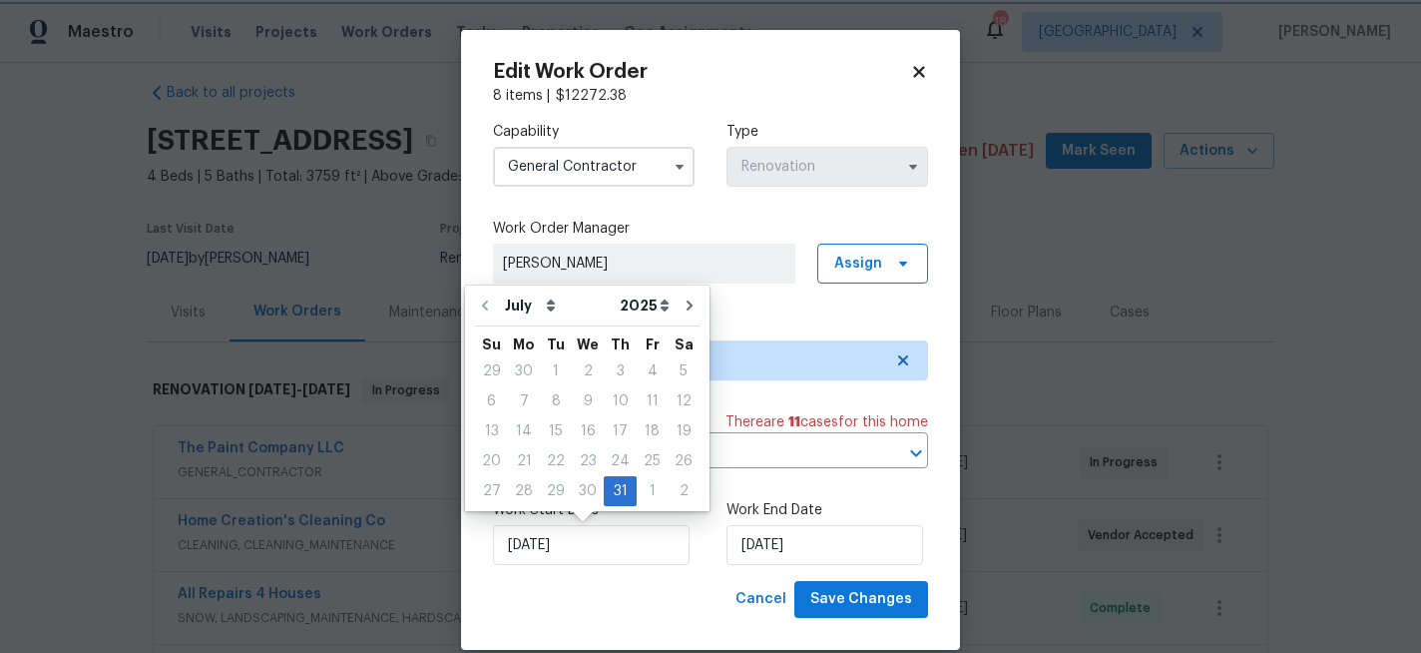
click at [786, 311] on div "Capability General [DEMOGRAPHIC_DATA] Type Renovation Work Order Manager [PERSO…" at bounding box center [710, 343] width 435 height 475
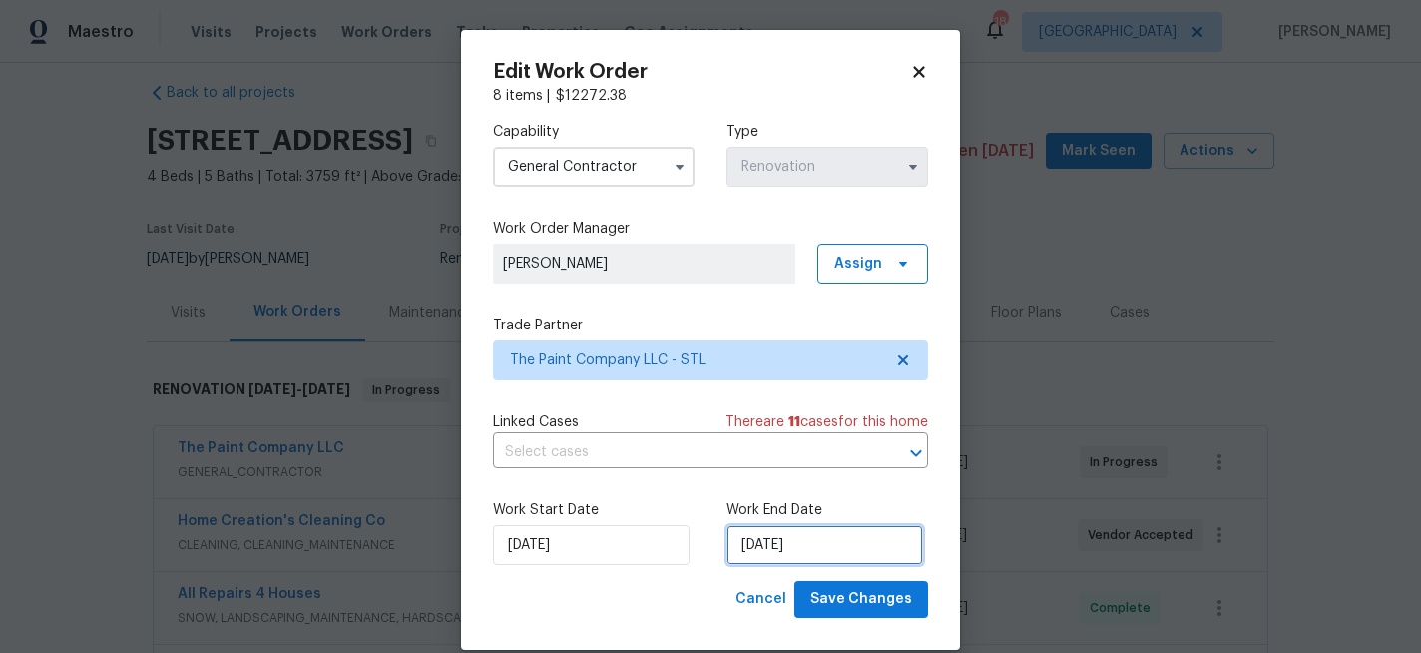
select select "7"
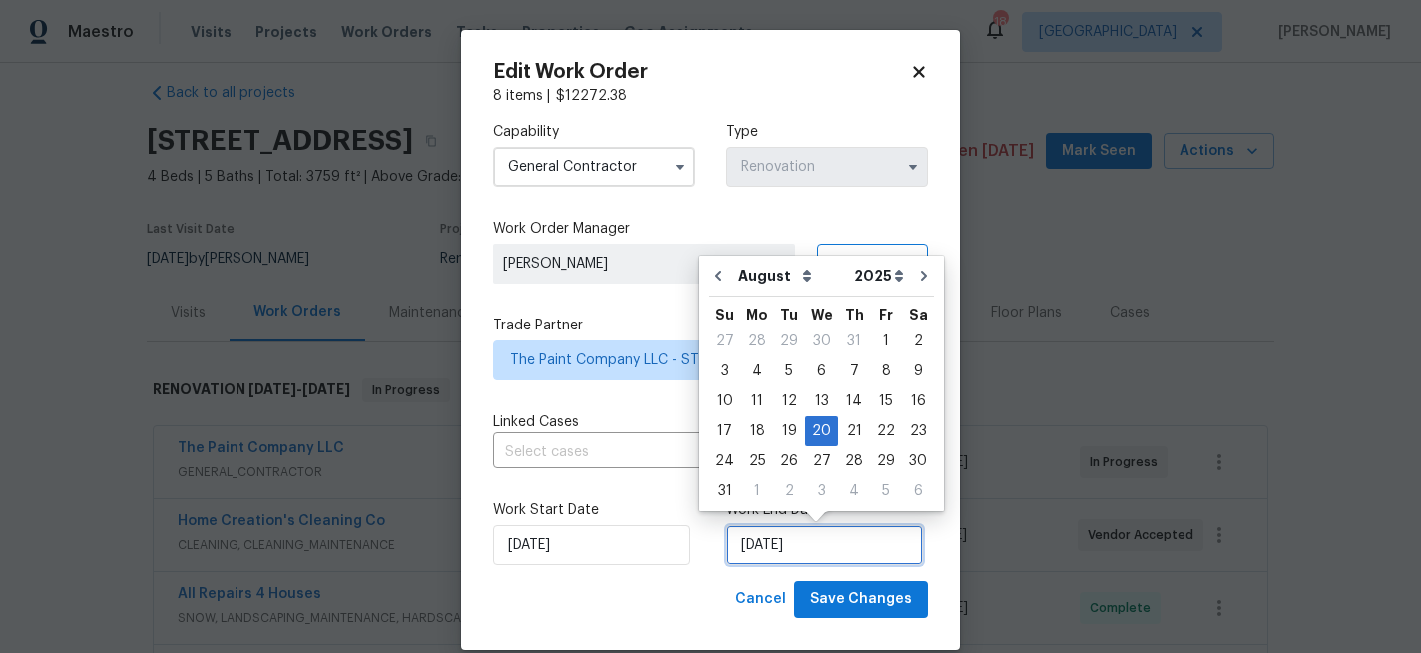
click at [825, 549] on input "[DATE]" at bounding box center [824, 545] width 197 height 40
click at [822, 463] on div "27" at bounding box center [821, 461] width 33 height 28
type input "[DATE]"
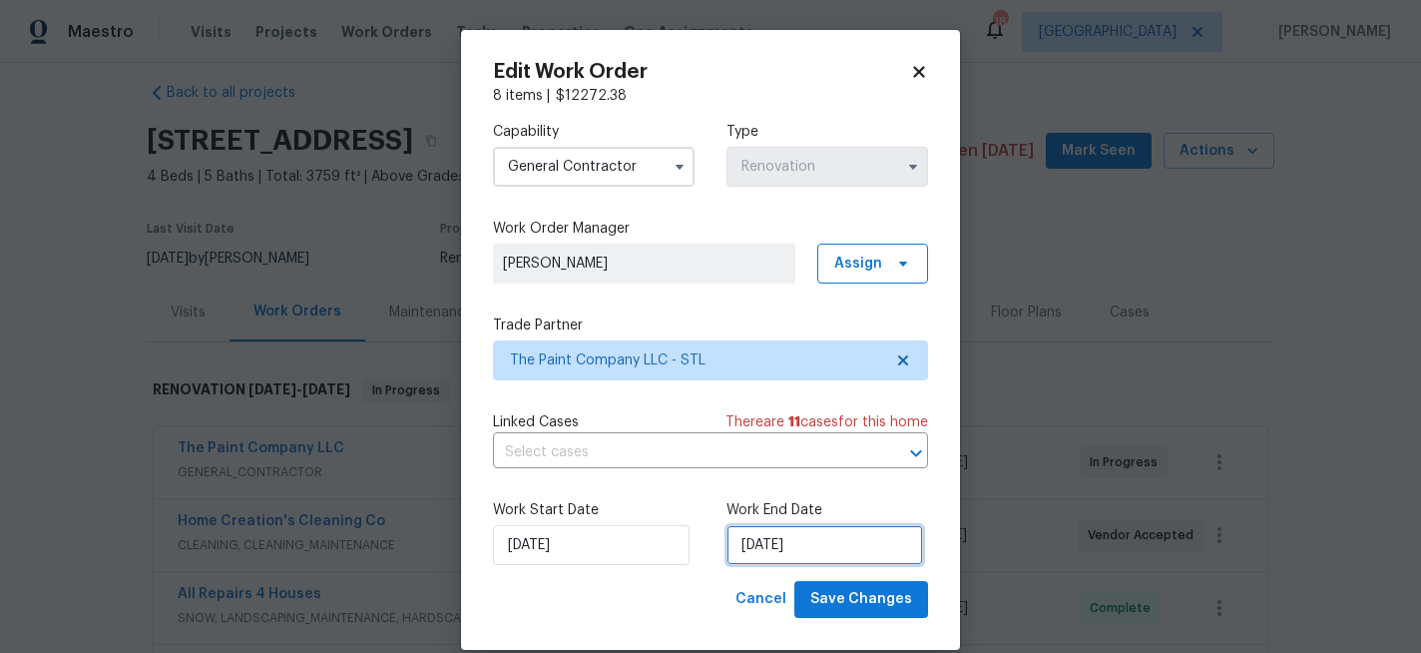
click at [798, 544] on input "[DATE]" at bounding box center [824, 545] width 197 height 40
select select "7"
click at [836, 602] on span "Save Changes" at bounding box center [861, 599] width 102 height 25
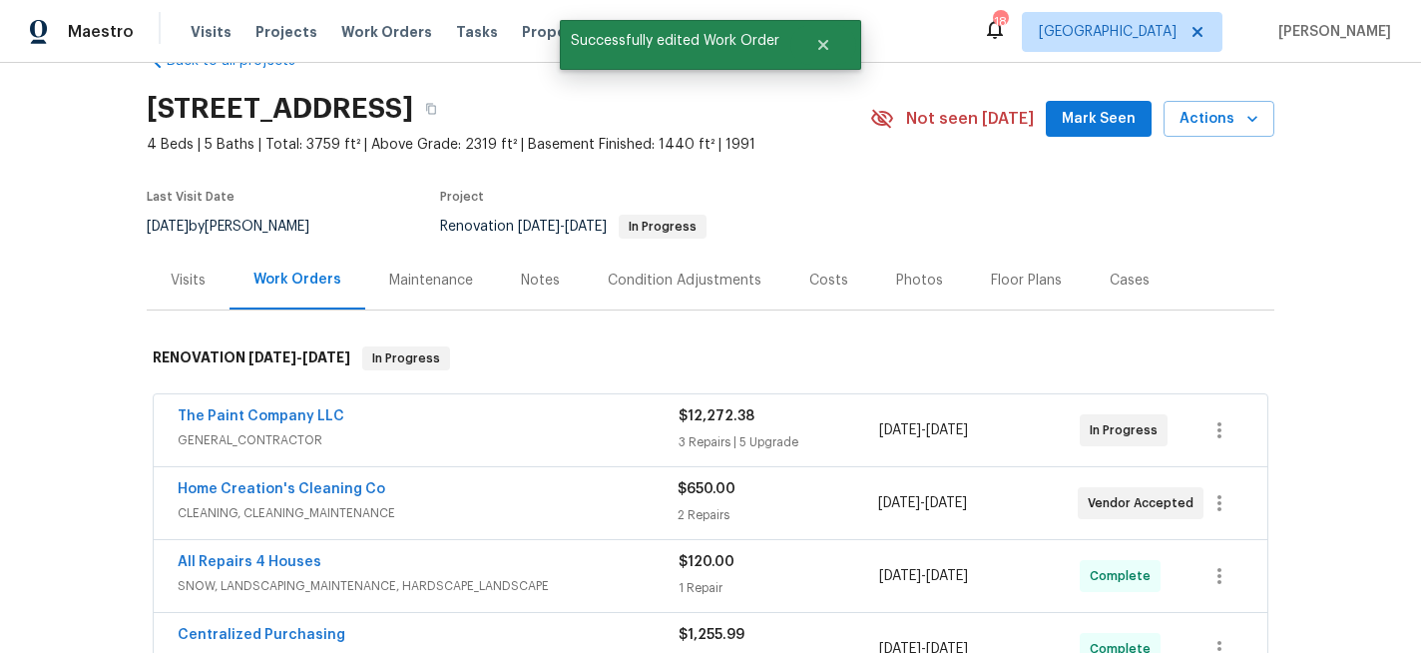
scroll to position [57, 0]
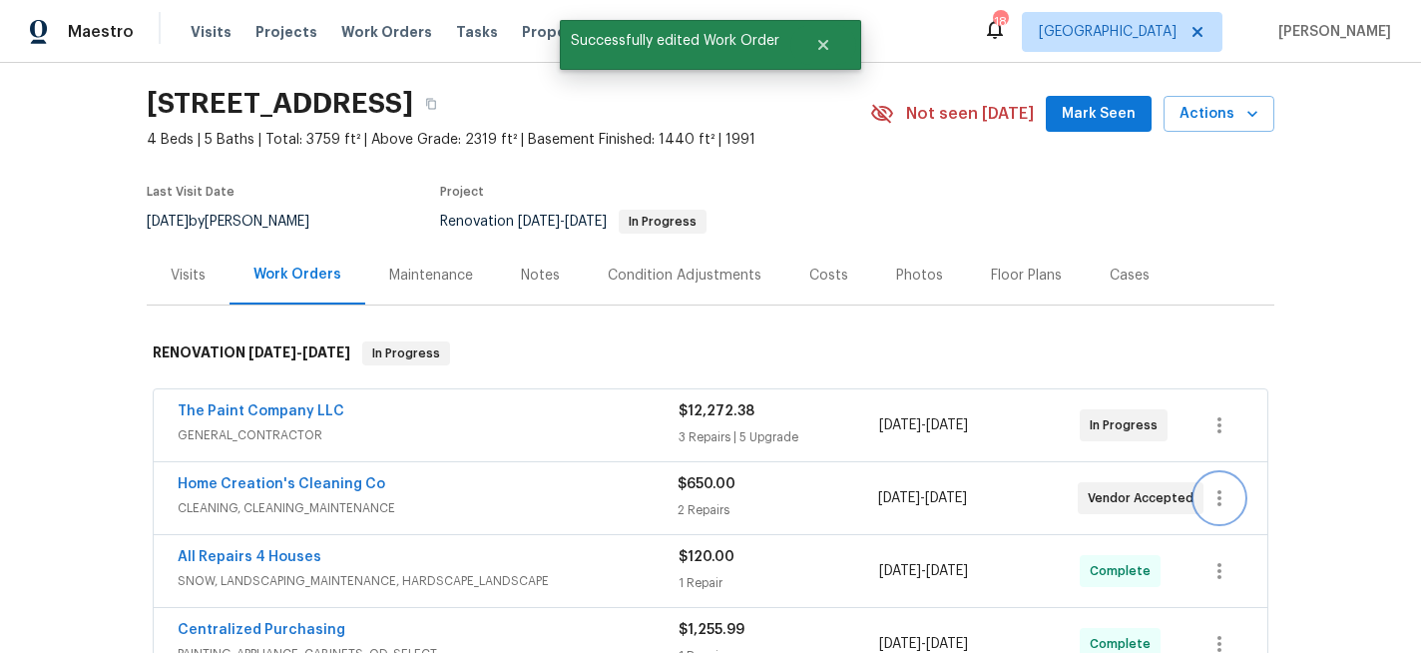
click at [1220, 496] on icon "button" at bounding box center [1219, 498] width 24 height 24
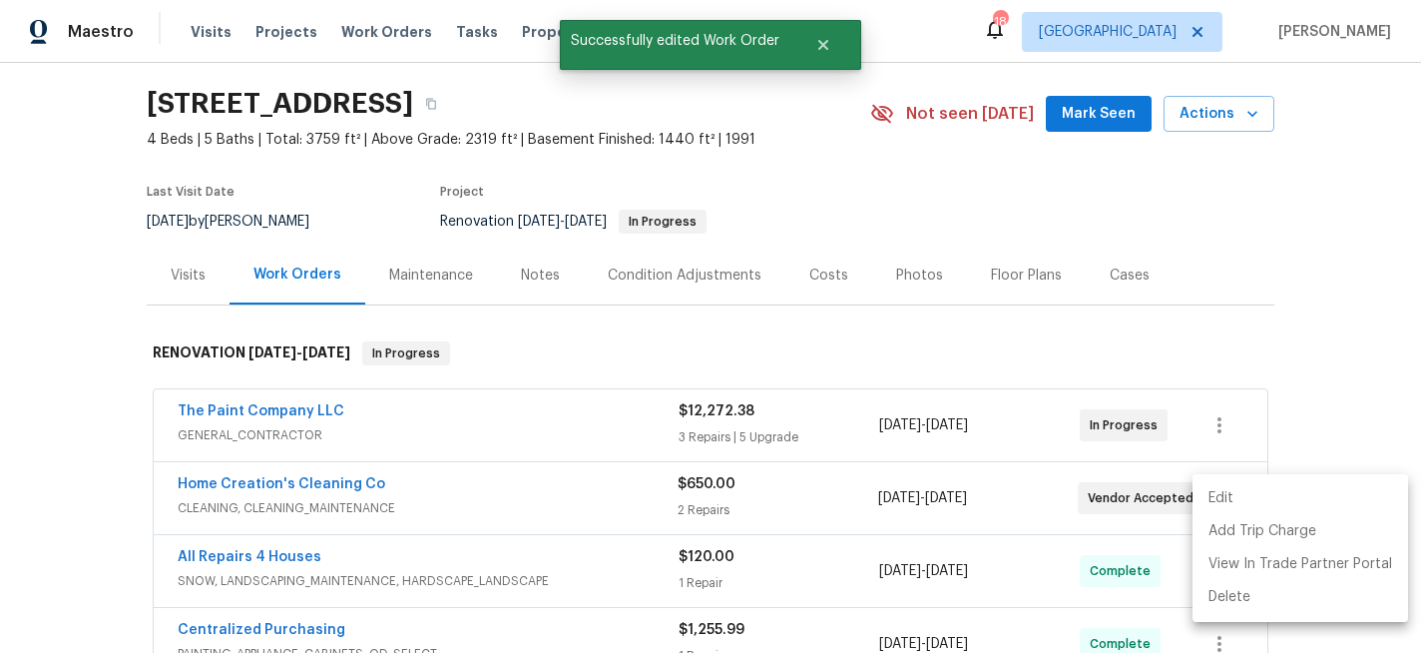
click at [1220, 498] on li "Edit" at bounding box center [1300, 498] width 216 height 33
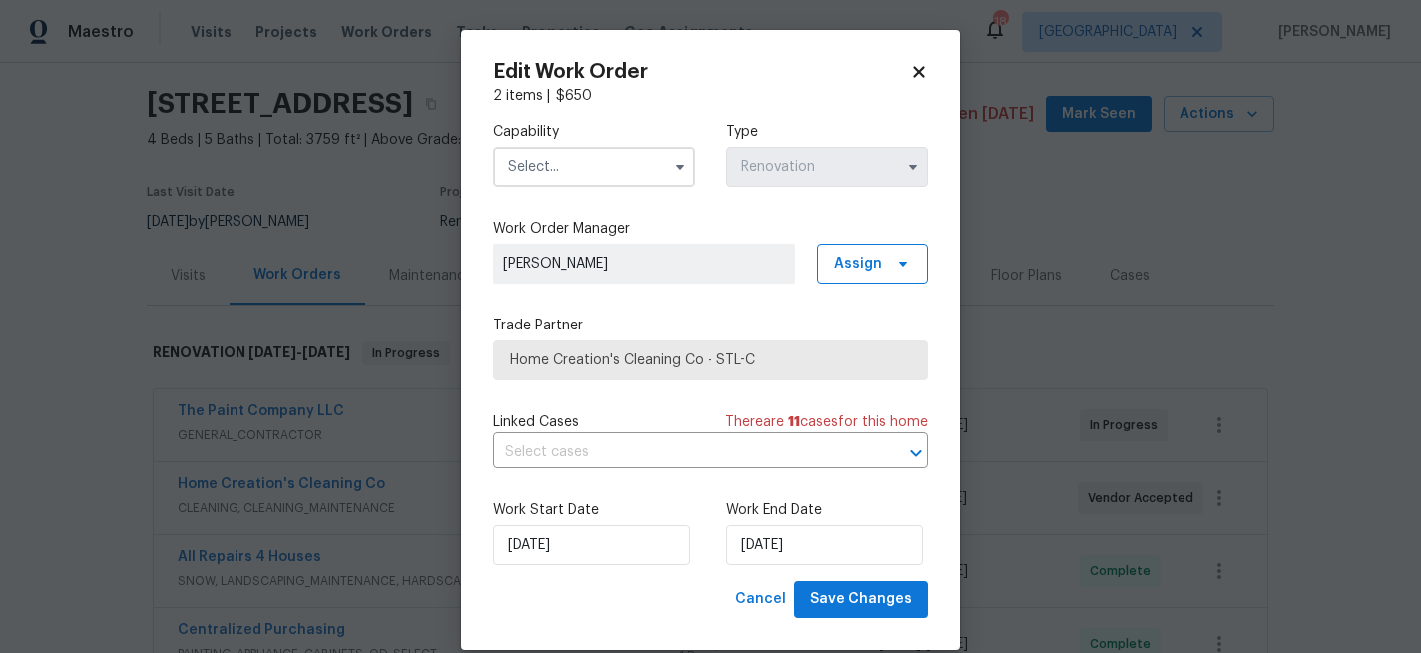
click at [575, 172] on input "text" at bounding box center [594, 167] width 202 height 40
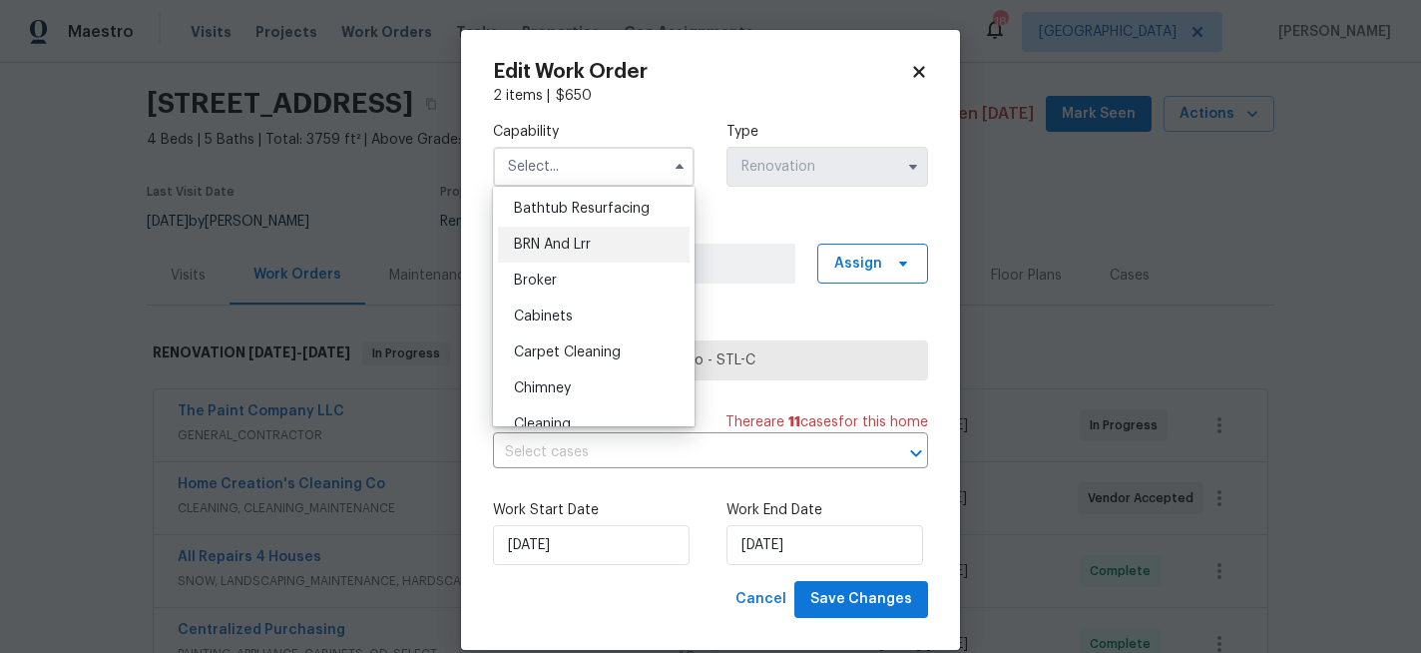
scroll to position [82, 0]
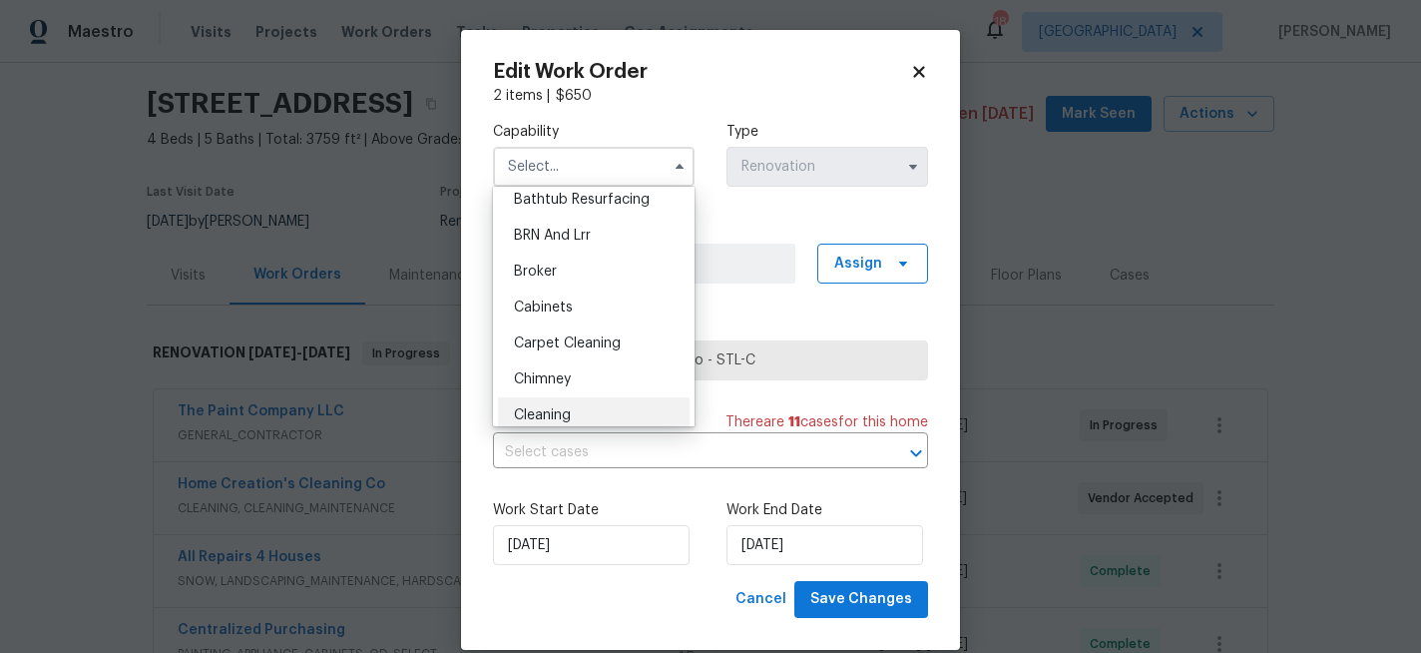
click at [537, 408] on span "Cleaning" at bounding box center [542, 415] width 57 height 14
type input "Cleaning"
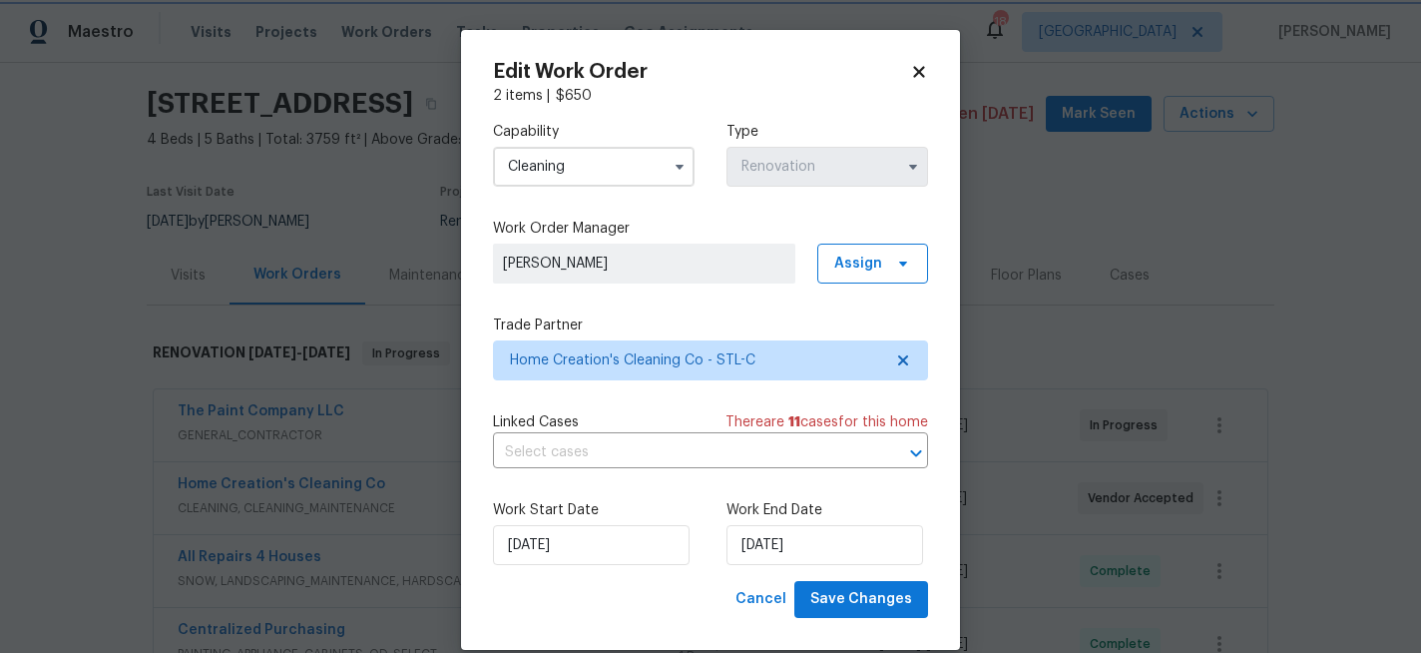
scroll to position [130, 0]
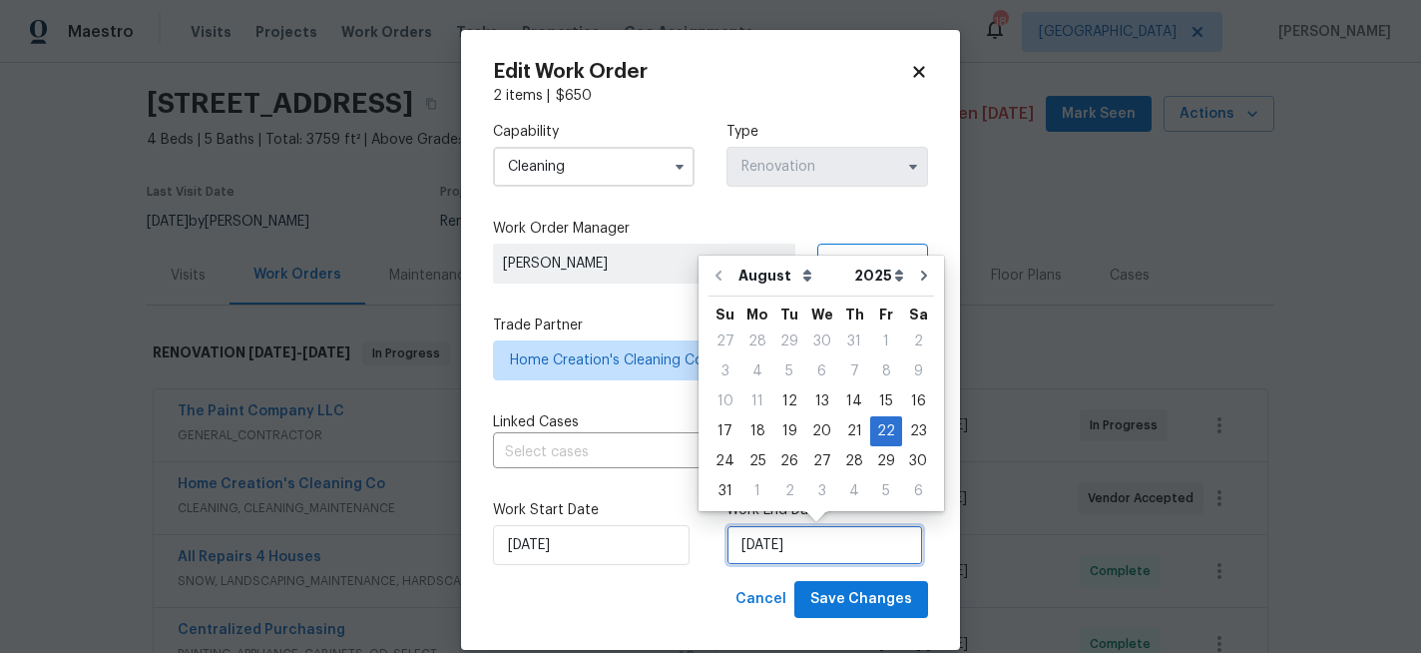
click at [802, 555] on input "[DATE]" at bounding box center [824, 545] width 197 height 40
click at [842, 457] on div "28" at bounding box center [854, 461] width 32 height 28
type input "[DATE]"
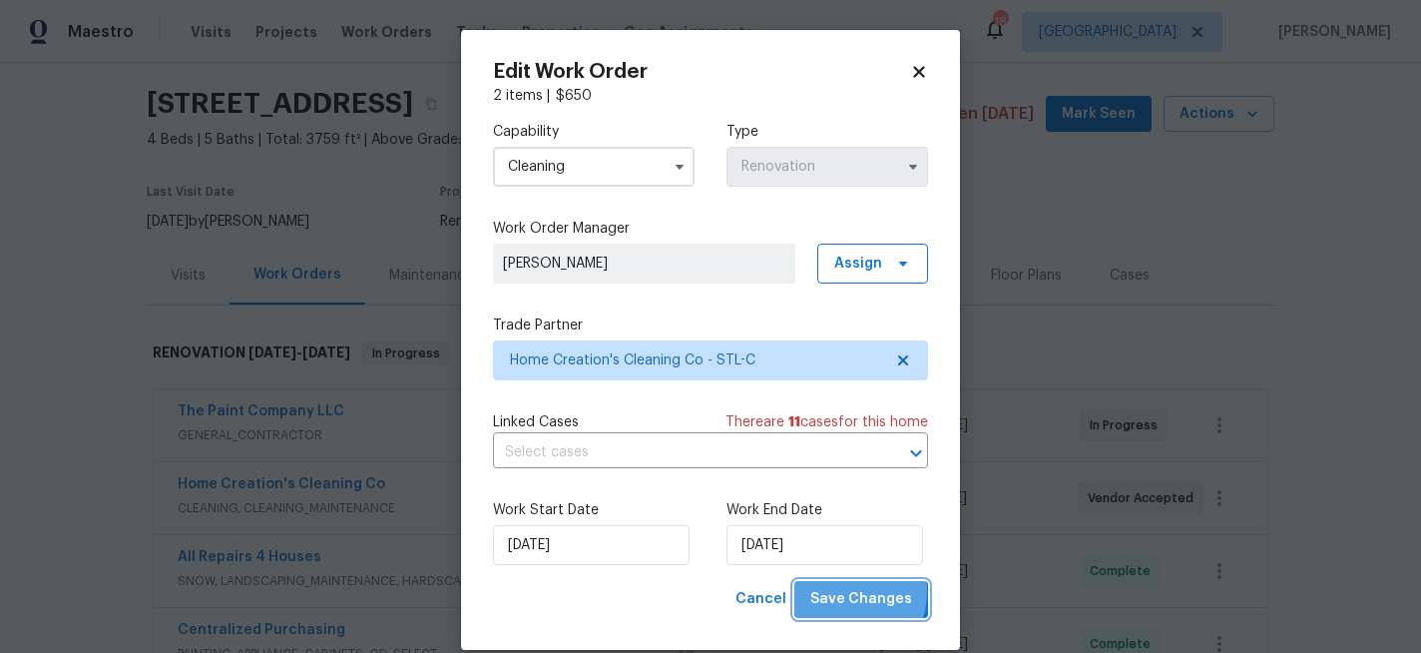
click at [846, 592] on span "Save Changes" at bounding box center [861, 599] width 102 height 25
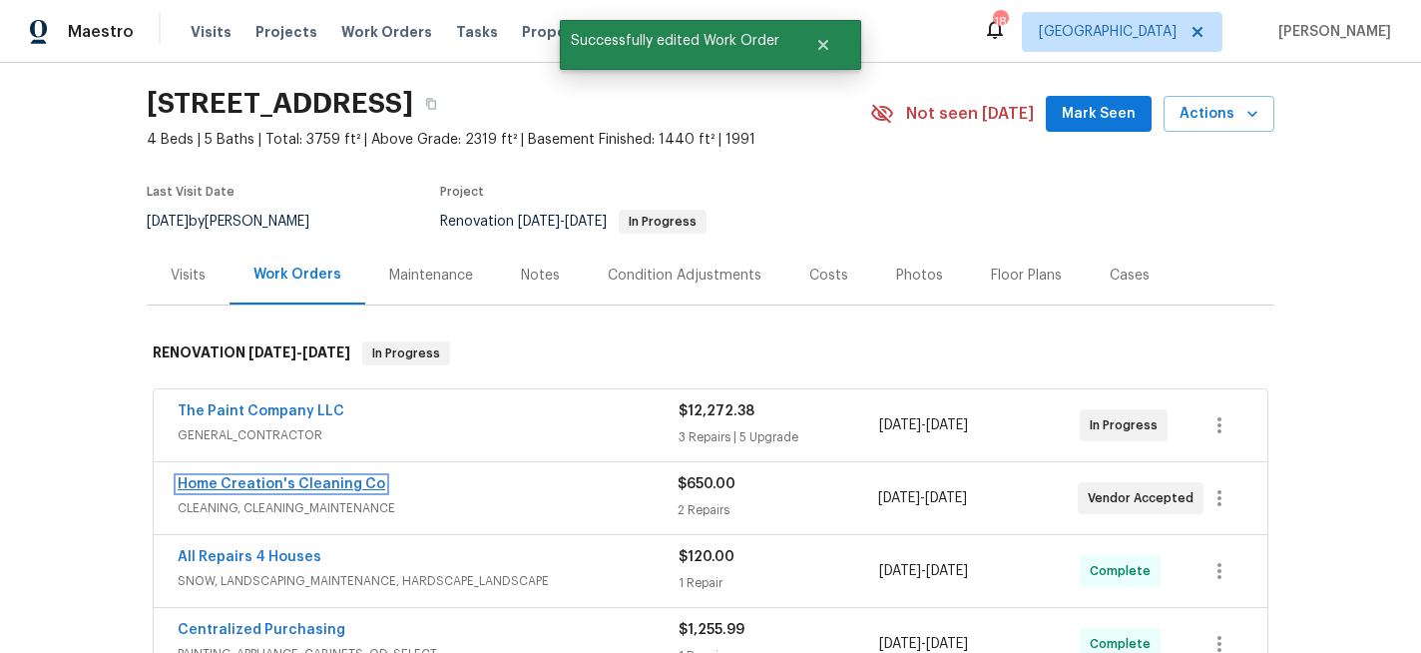
click at [261, 481] on link "Home Creation's Cleaning Co" at bounding box center [282, 484] width 208 height 14
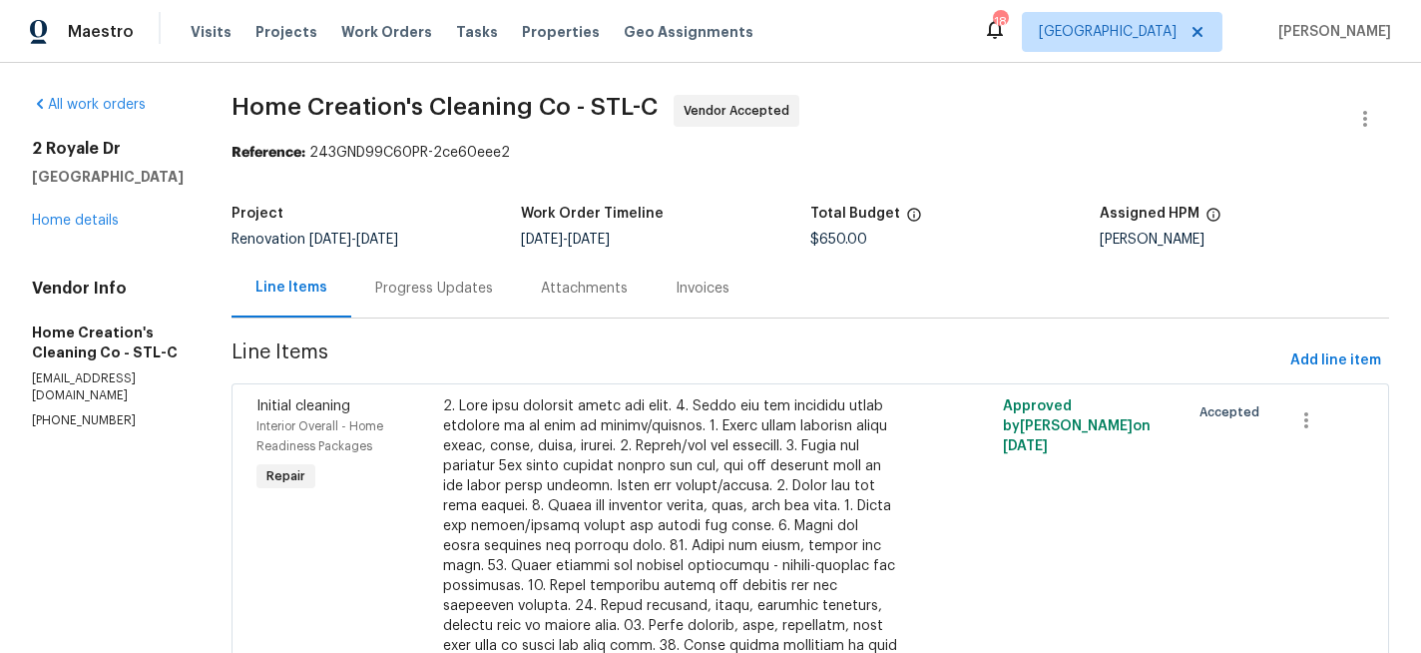
click at [447, 288] on div "Progress Updates" at bounding box center [434, 288] width 118 height 20
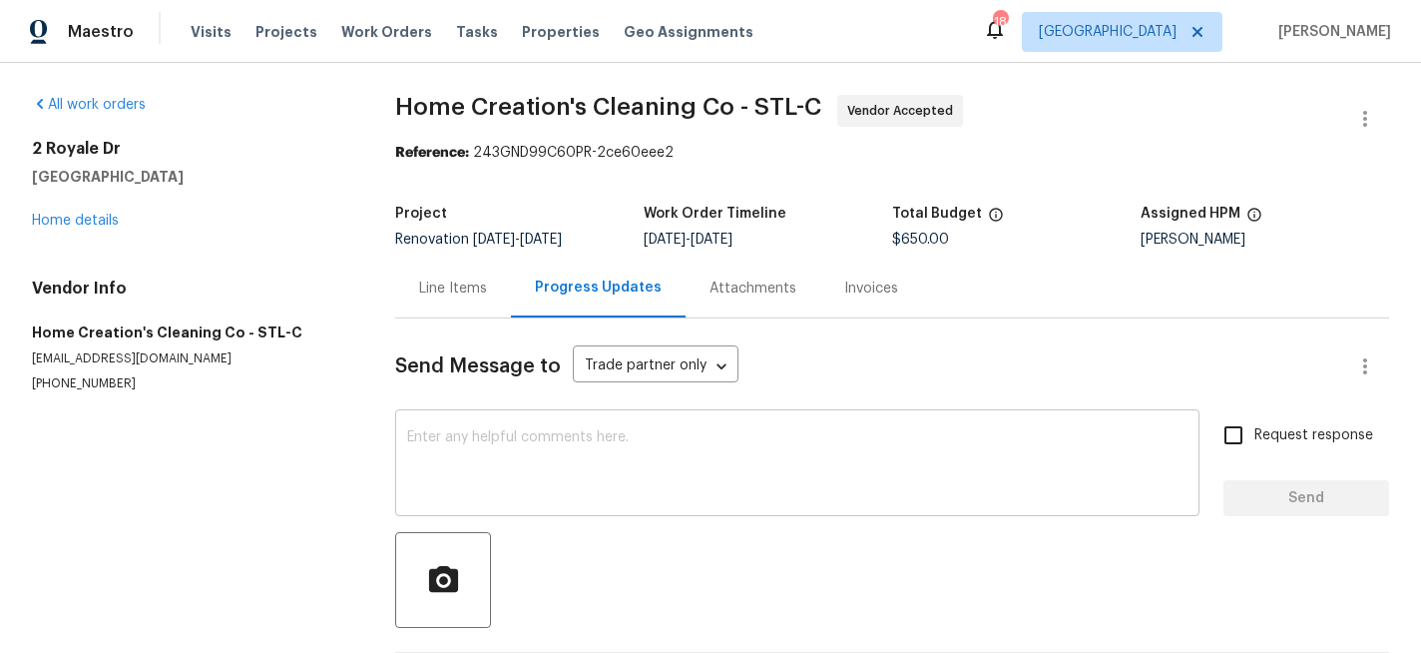
click at [506, 424] on div "x ​" at bounding box center [797, 465] width 804 height 102
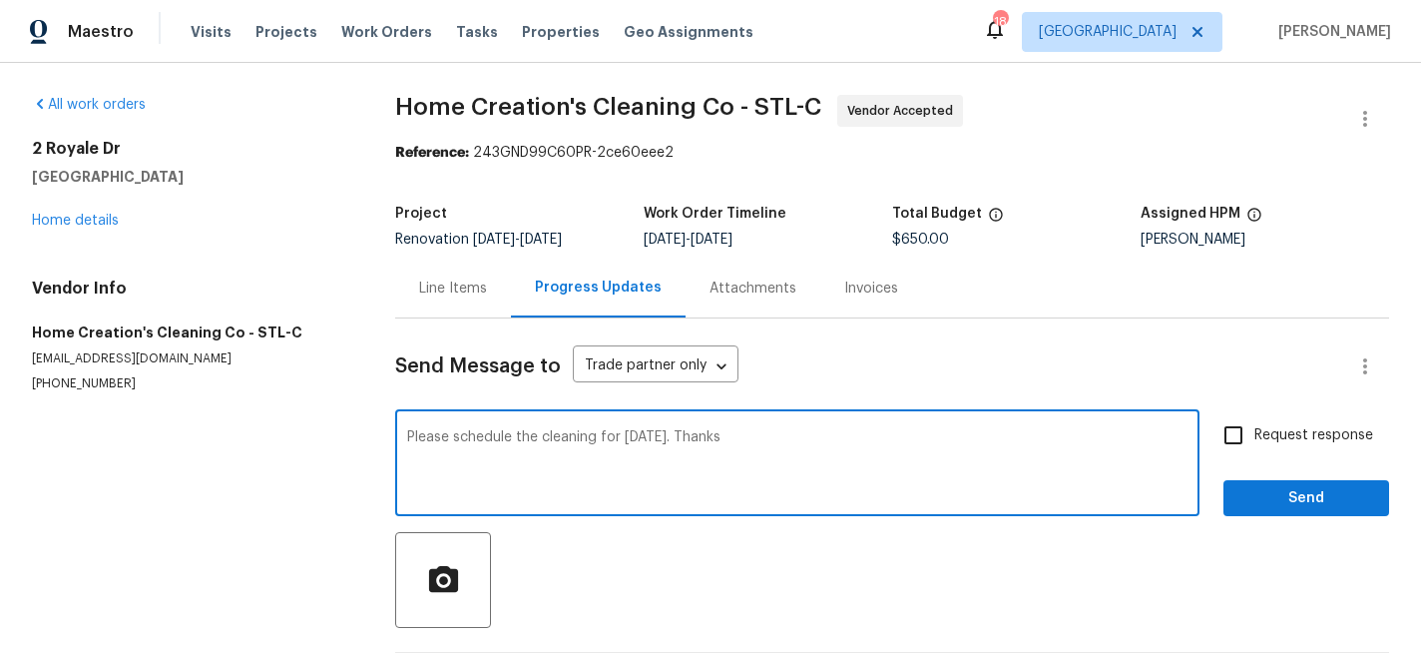
type textarea "Please schedule the cleaning for [DATE]. Thanks"
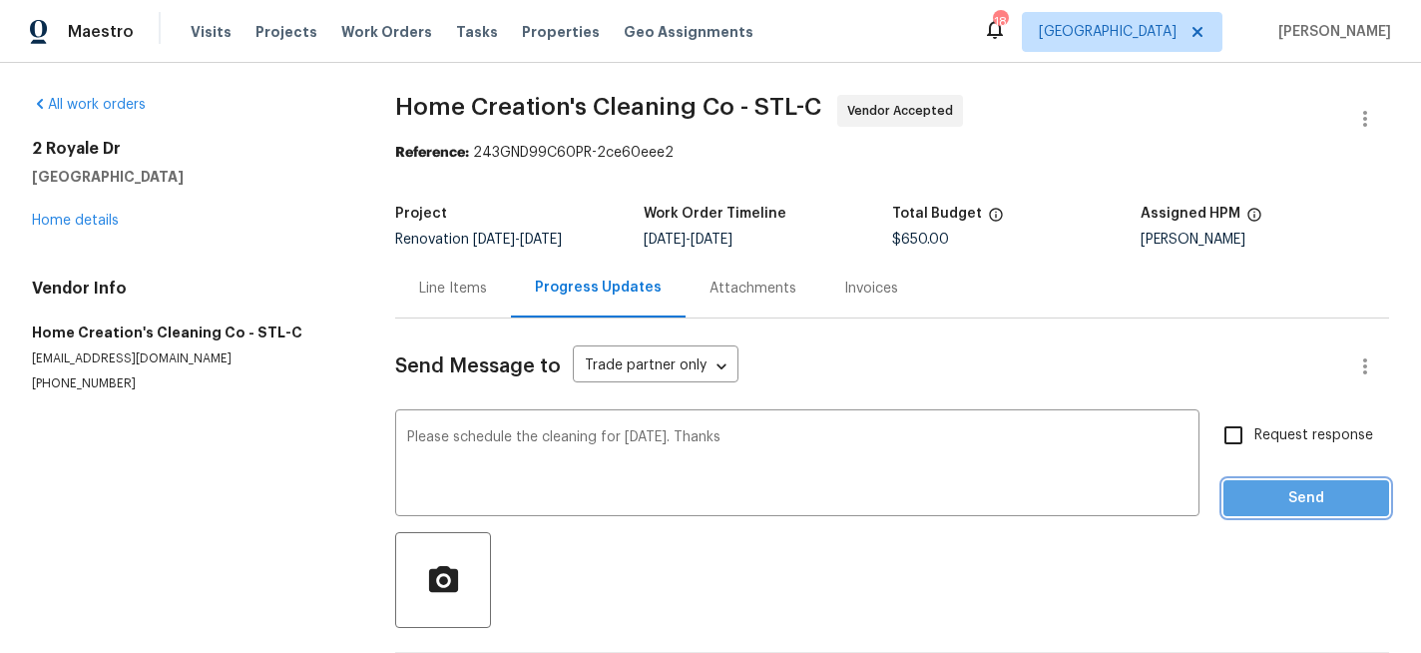
click at [1312, 498] on span "Send" at bounding box center [1306, 498] width 134 height 25
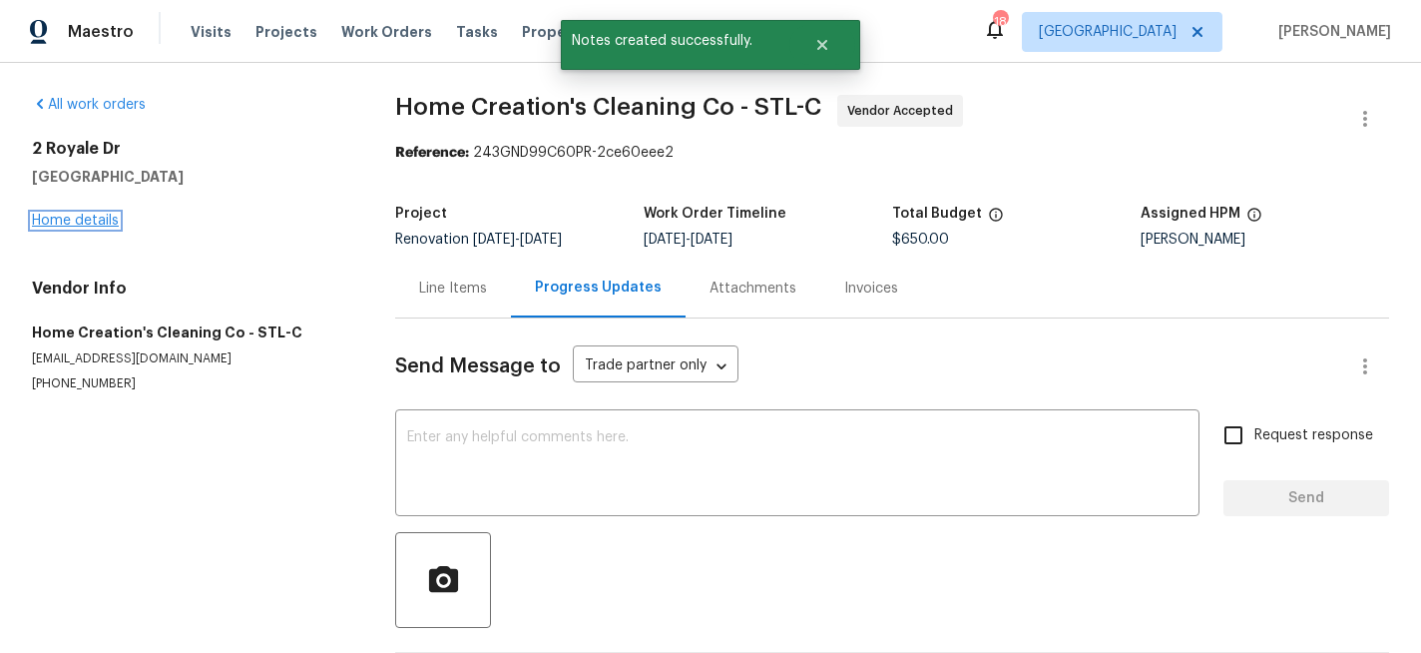
click at [90, 214] on link "Home details" at bounding box center [75, 221] width 87 height 14
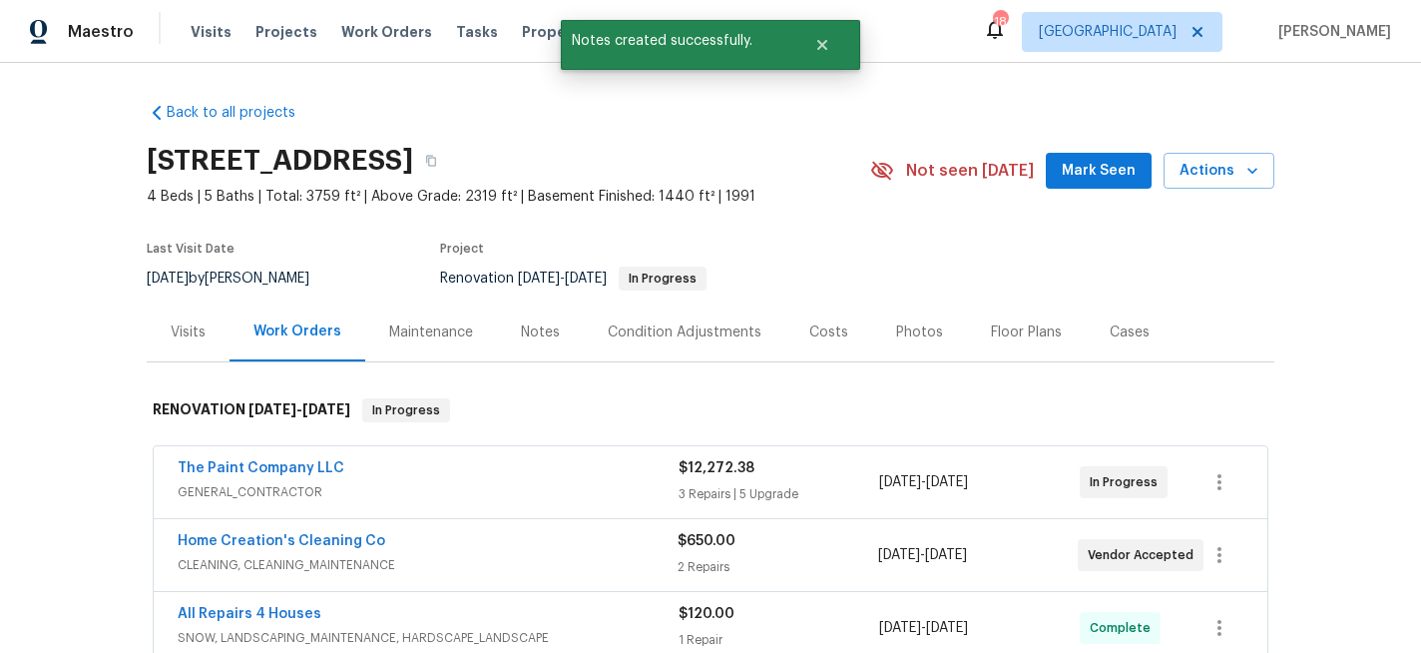
click at [532, 324] on div "Notes" at bounding box center [540, 332] width 39 height 20
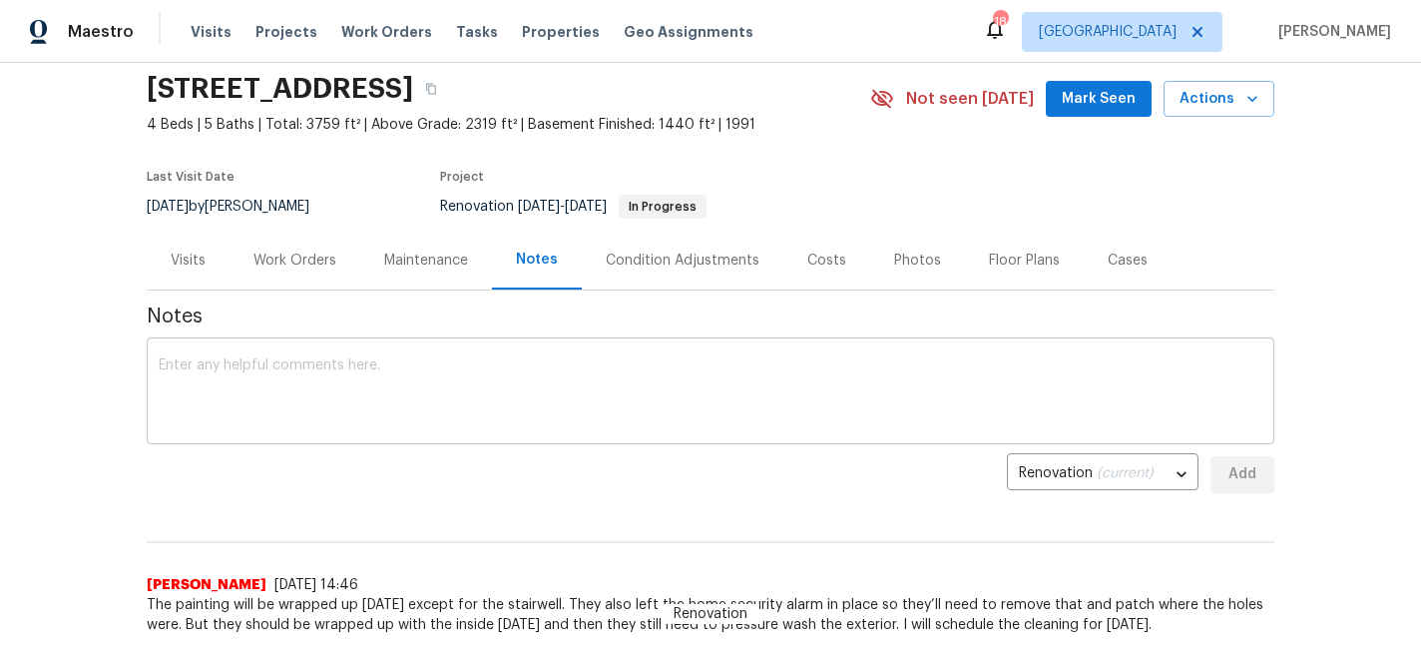
scroll to position [76, 0]
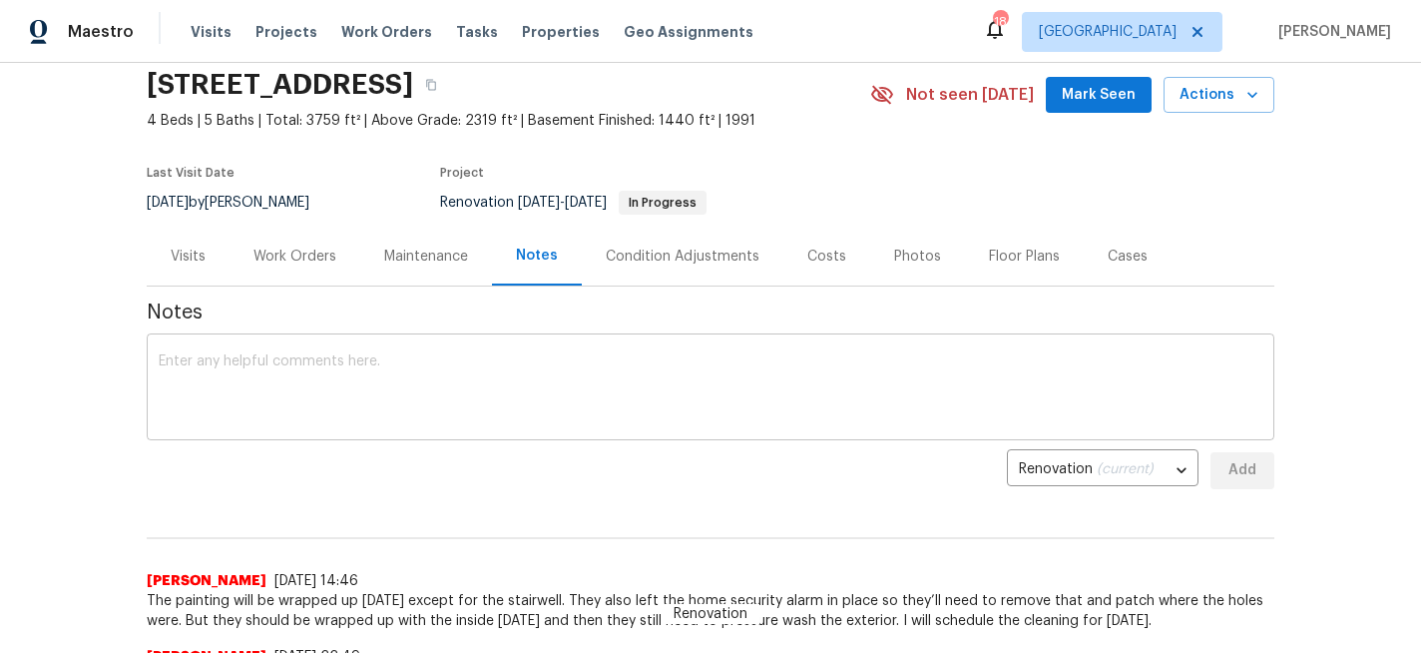
click at [314, 363] on textarea at bounding box center [711, 389] width 1104 height 70
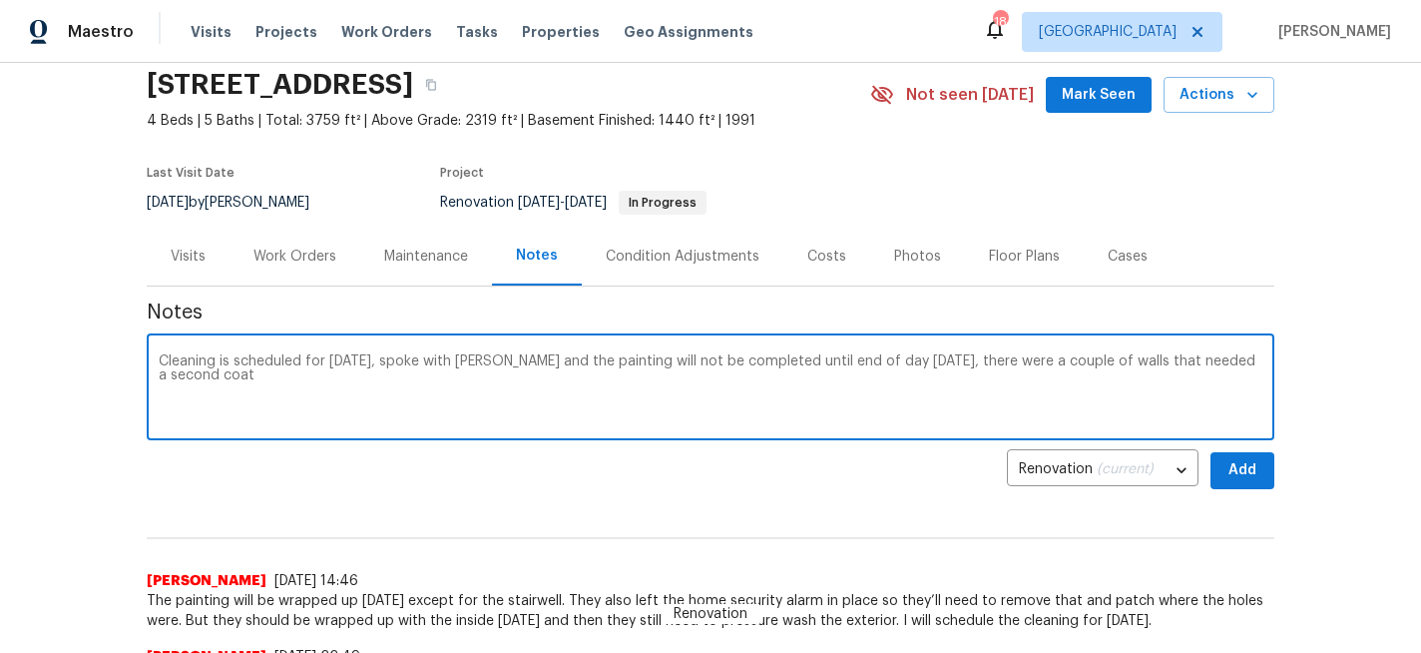
type textarea "Cleaning is scheduled for [DATE], spoke with [PERSON_NAME] and the painting wil…"
click at [1217, 471] on button "Add" at bounding box center [1242, 470] width 64 height 37
